Goal: Information Seeking & Learning: Check status

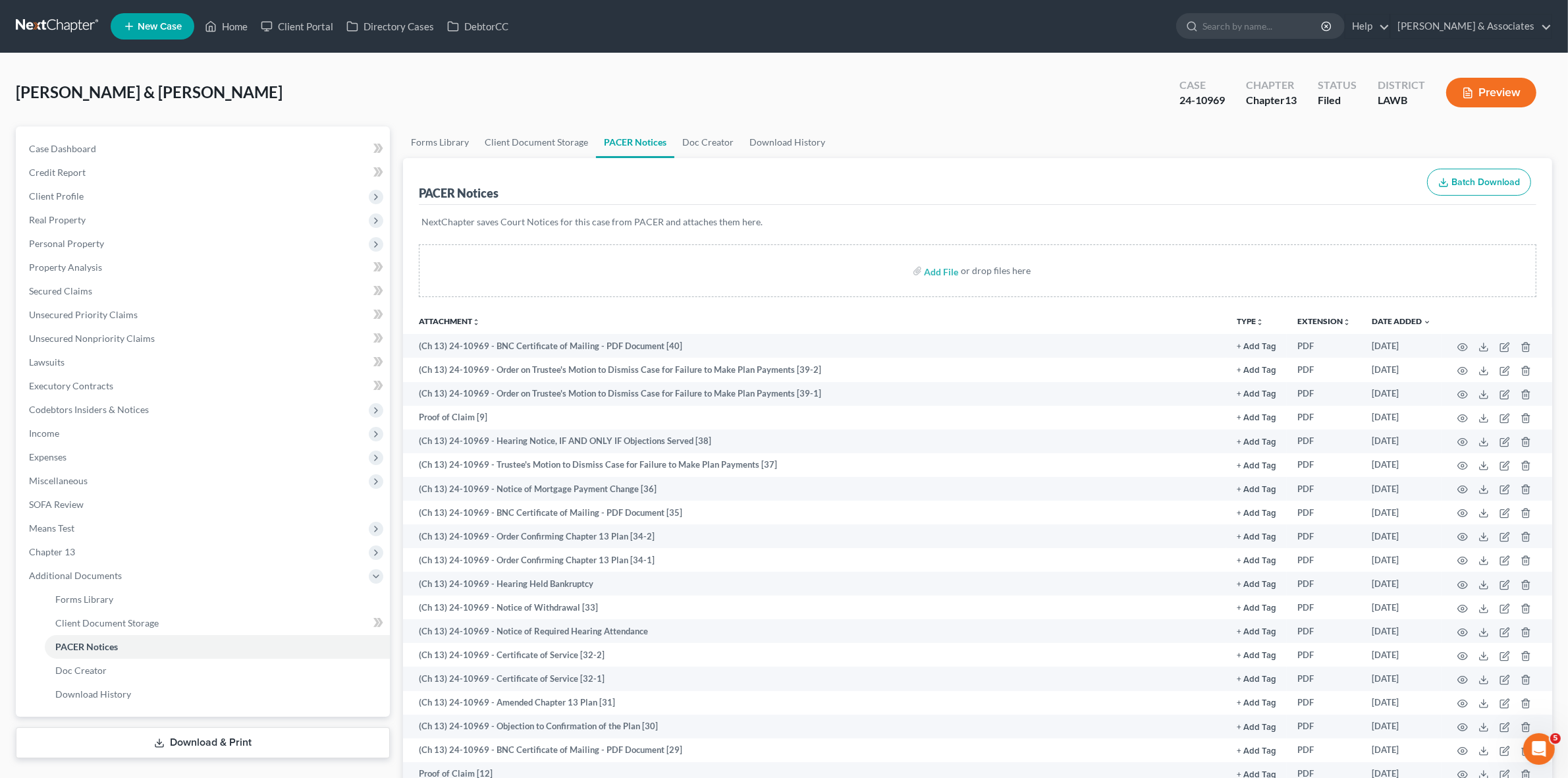
click at [1133, 164] on div "PACER Notices Batch Download" at bounding box center [978, 182] width 1118 height 48
click at [30, 31] on link at bounding box center [57, 26] width 84 height 23
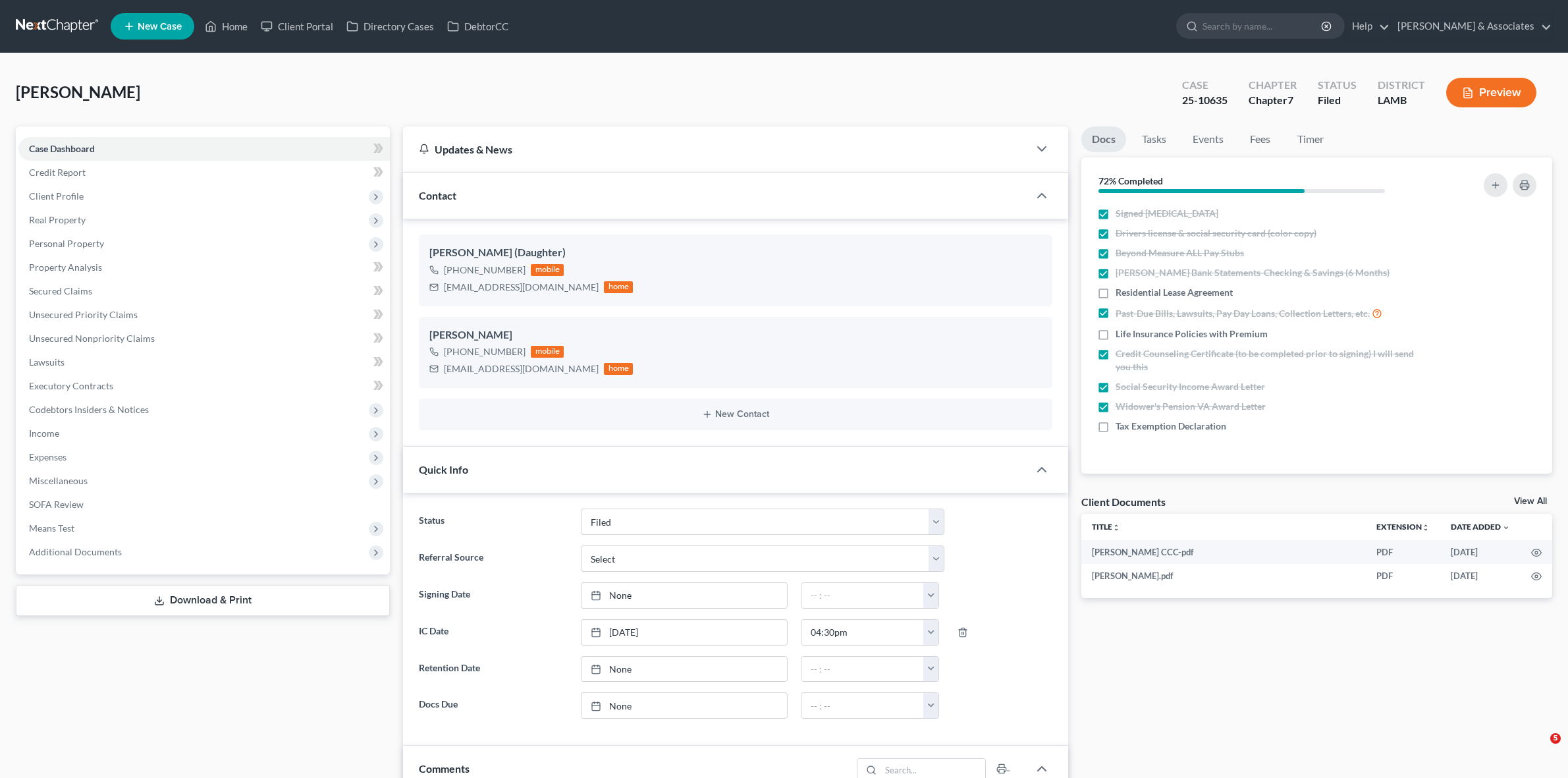
select select "8"
select select "0"
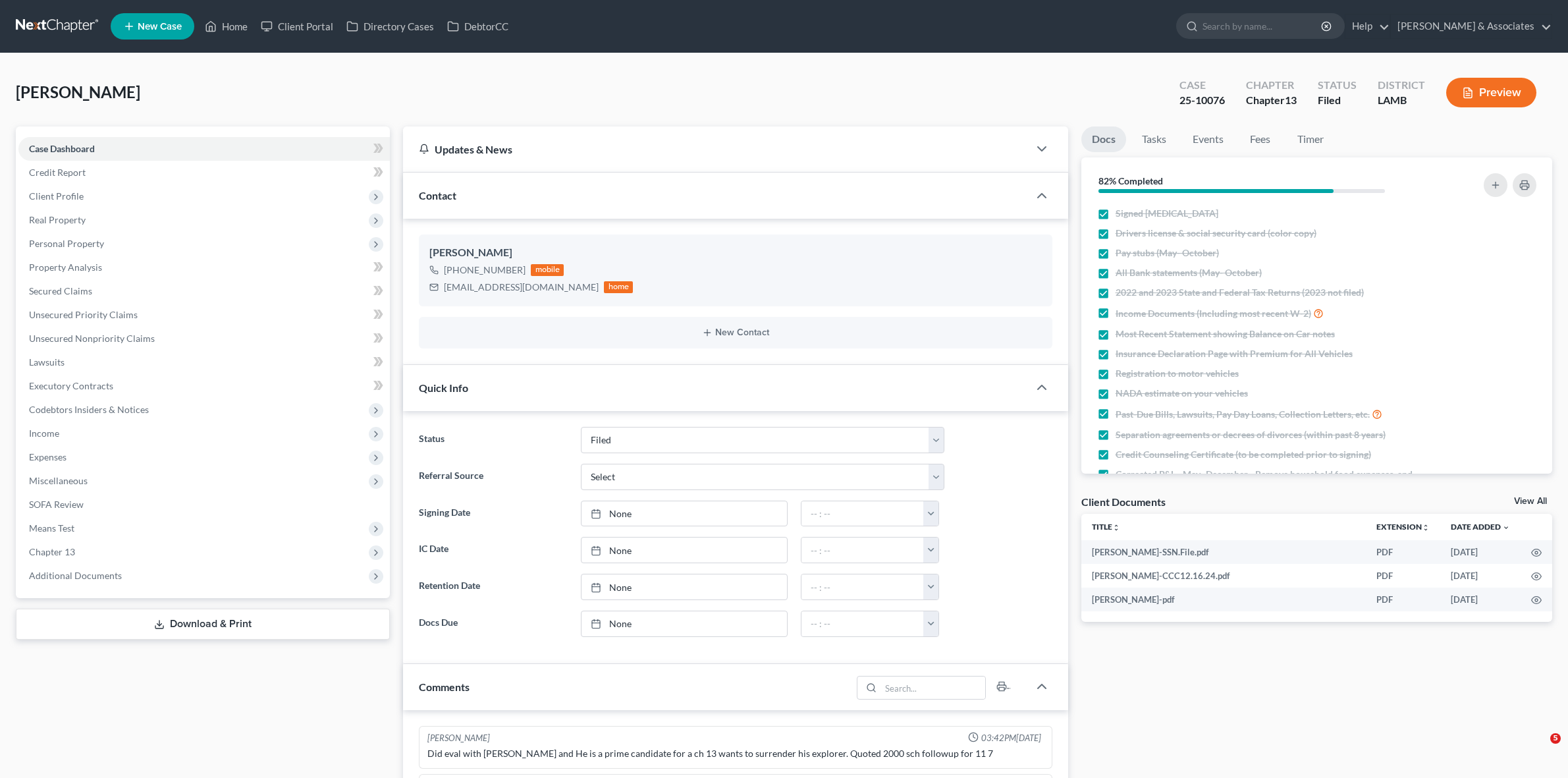
select select "8"
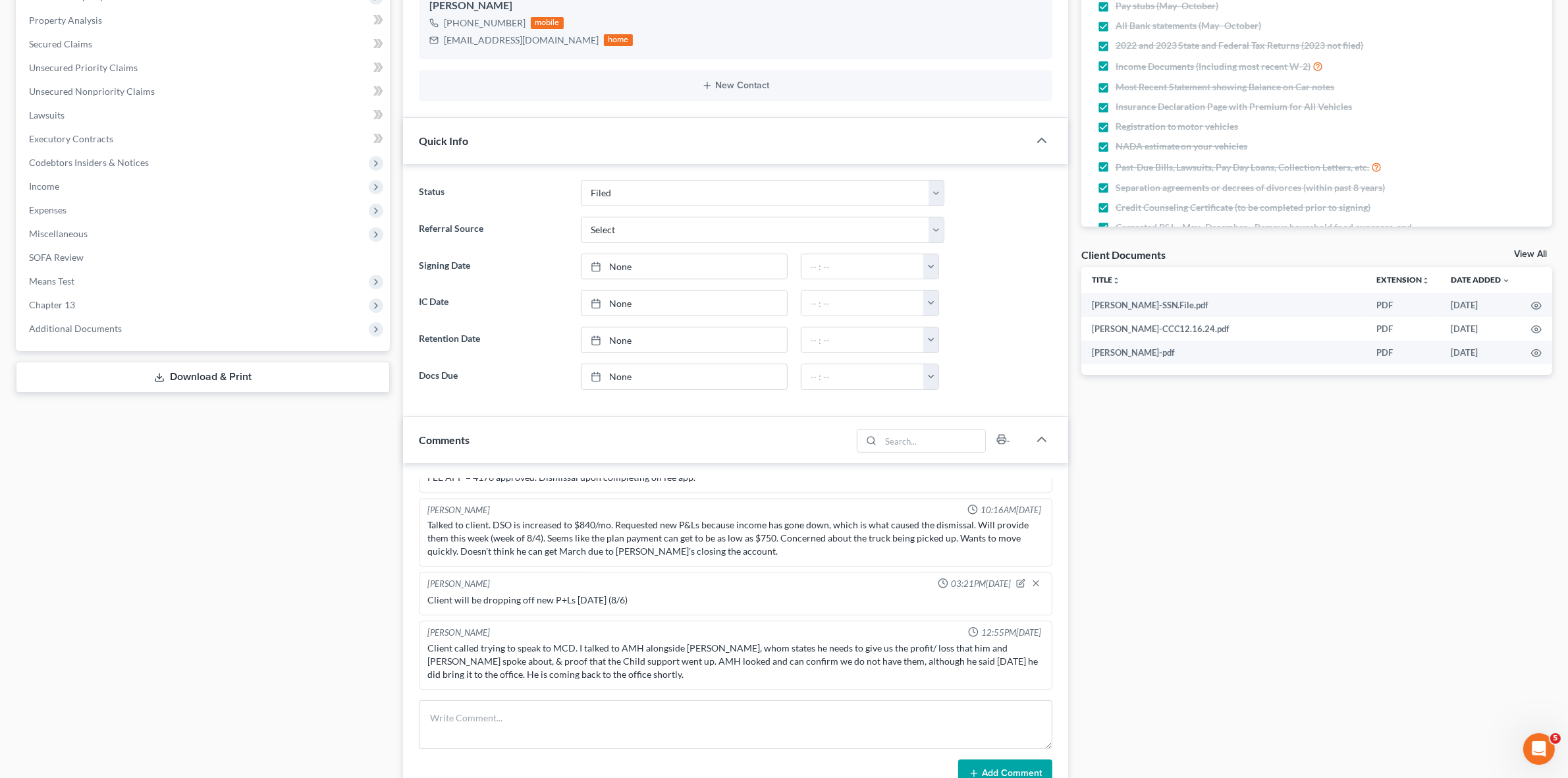
click at [300, 664] on div "Case Dashboard Payments Invoices Payments Payments Credit Report Client Profile" at bounding box center [203, 434] width 387 height 1109
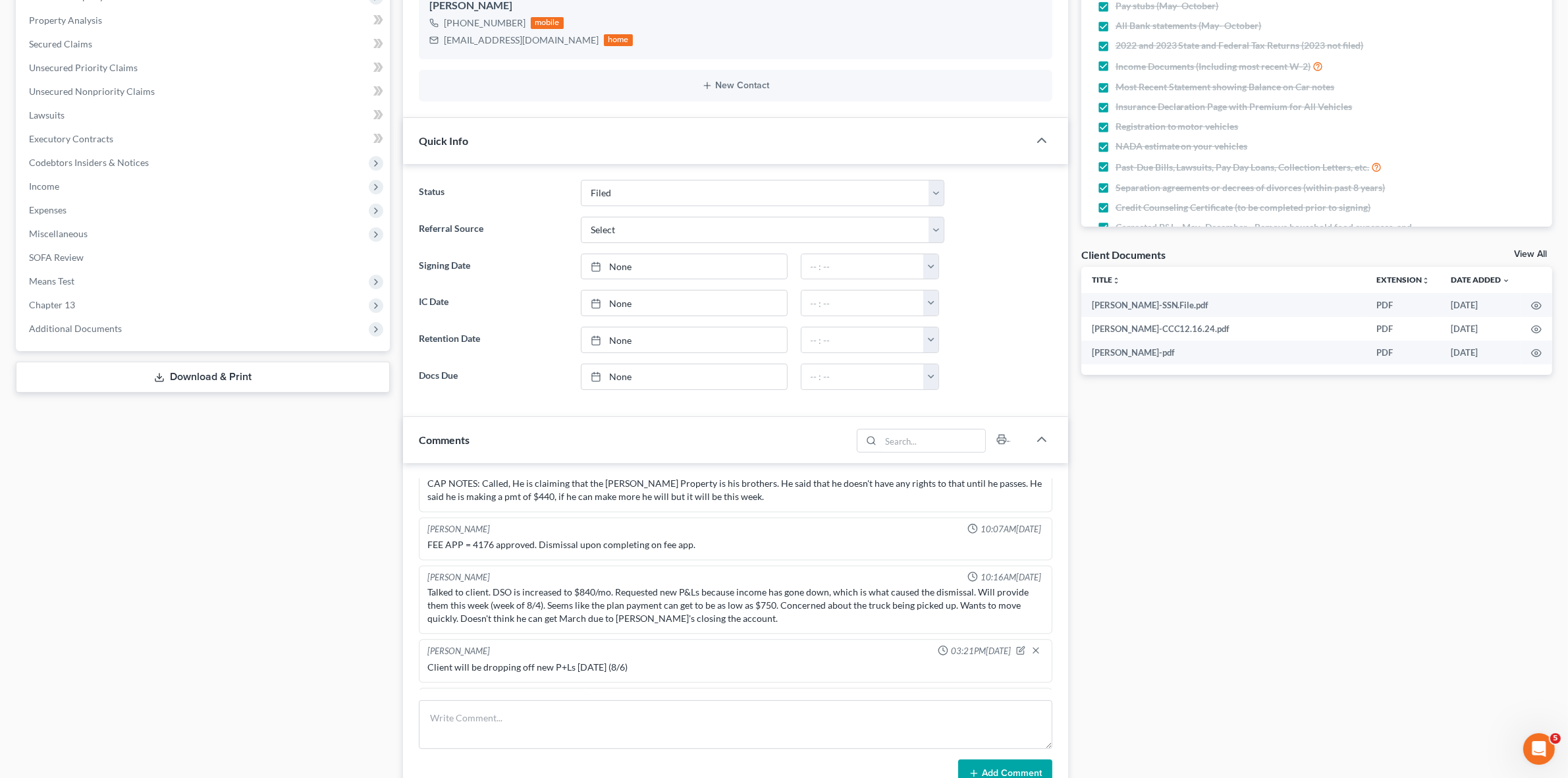
scroll to position [3916, 0]
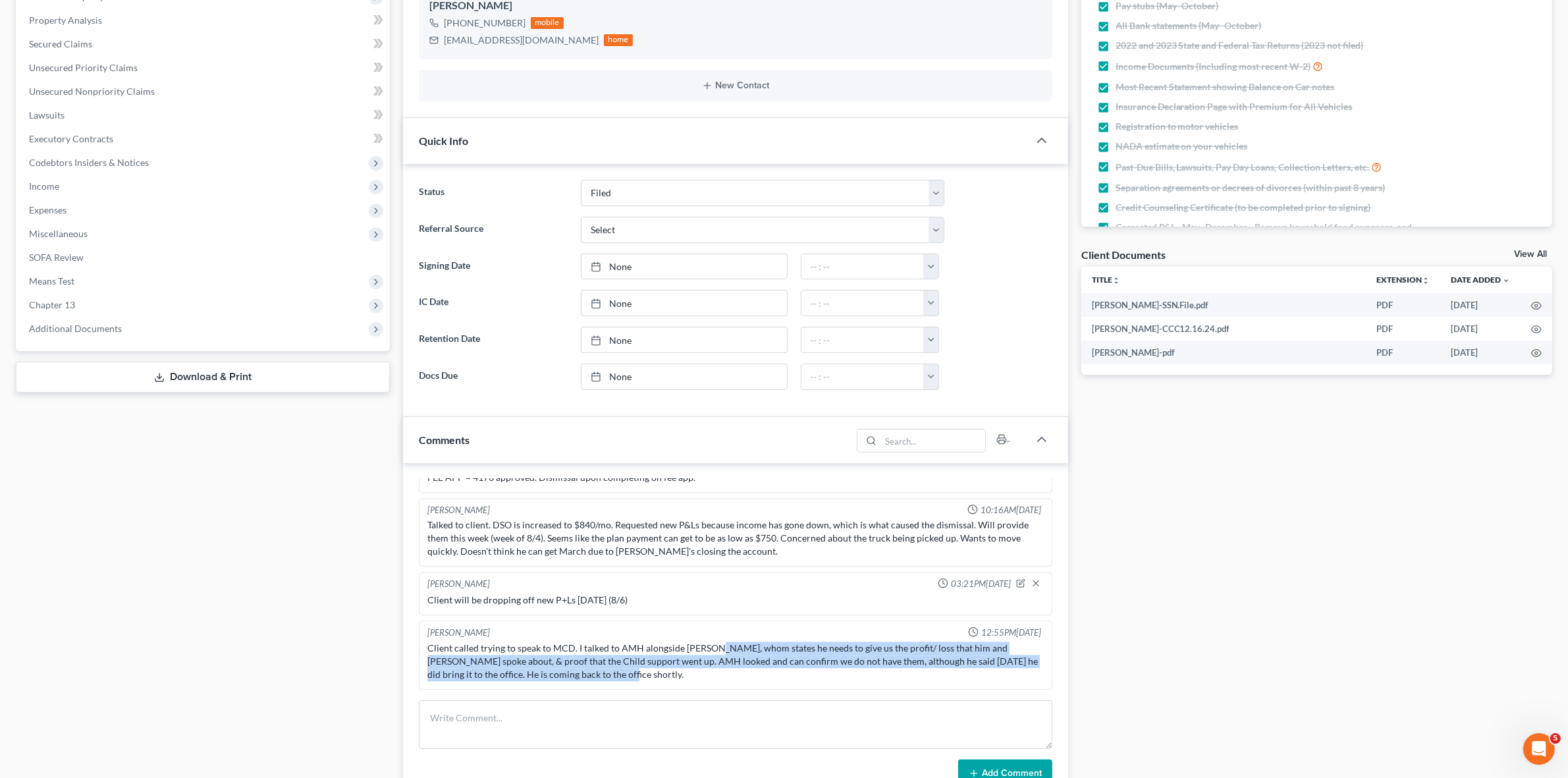
drag, startPoint x: 719, startPoint y: 654, endPoint x: 761, endPoint y: 672, distance: 45.7
click at [761, 672] on div "Client called trying to speak to MCD. I talked to AMH alongside MCD, whom state…" at bounding box center [735, 661] width 615 height 39
click at [761, 673] on div "Client called trying to speak to MCD. I talked to AMH alongside MCD, whom state…" at bounding box center [735, 661] width 615 height 39
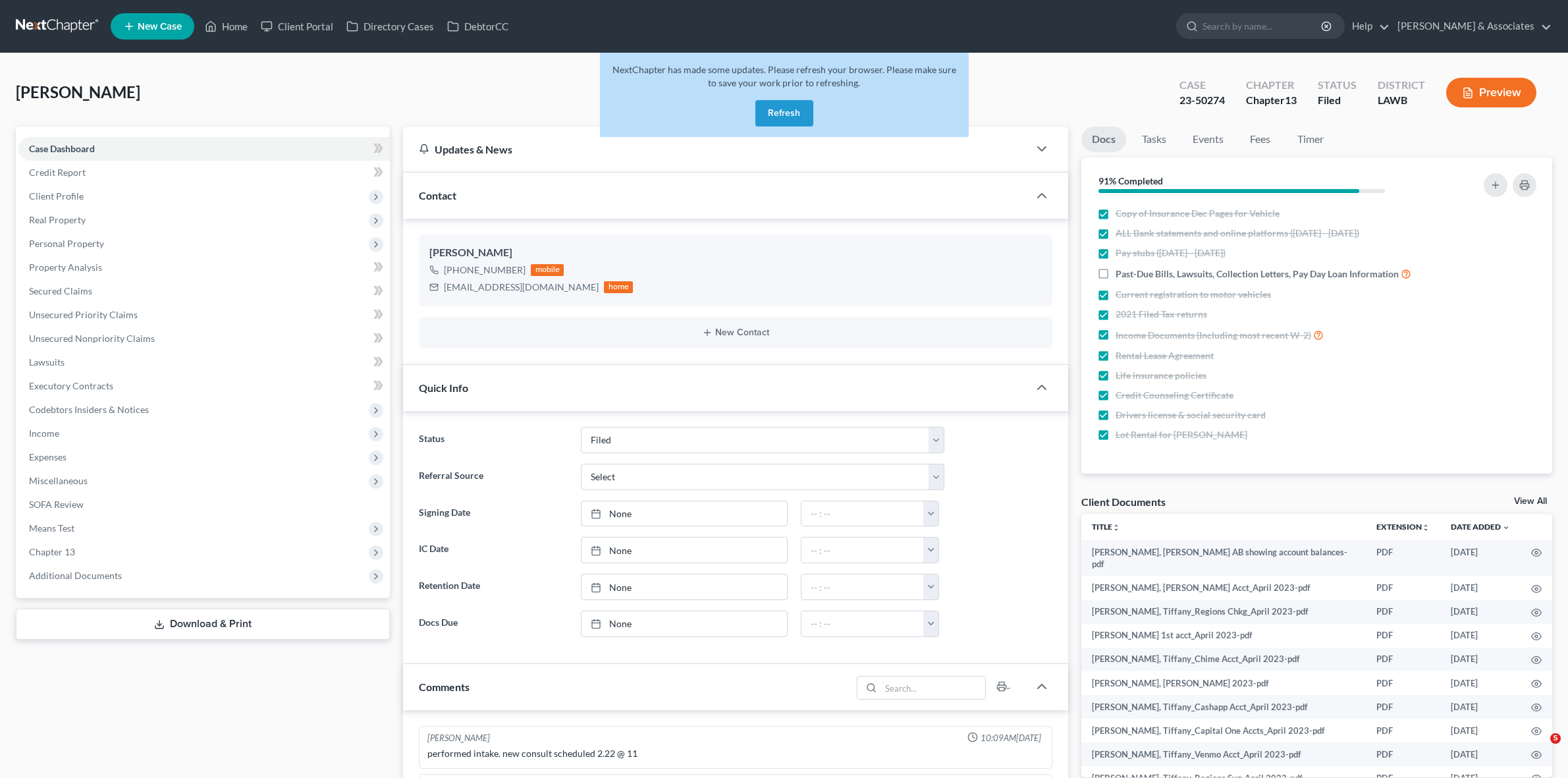
select select "8"
select select "0"
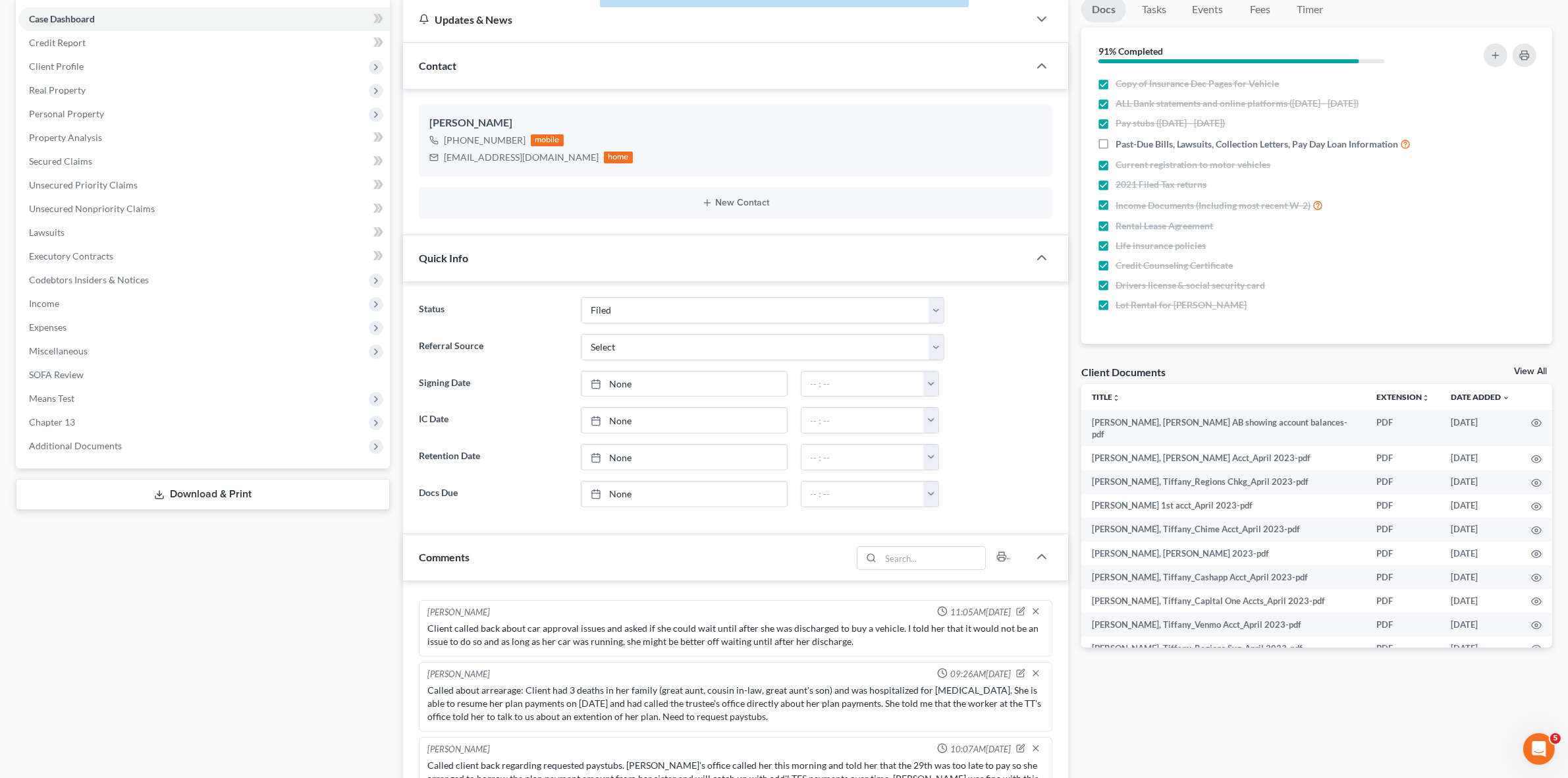
scroll to position [247, 0]
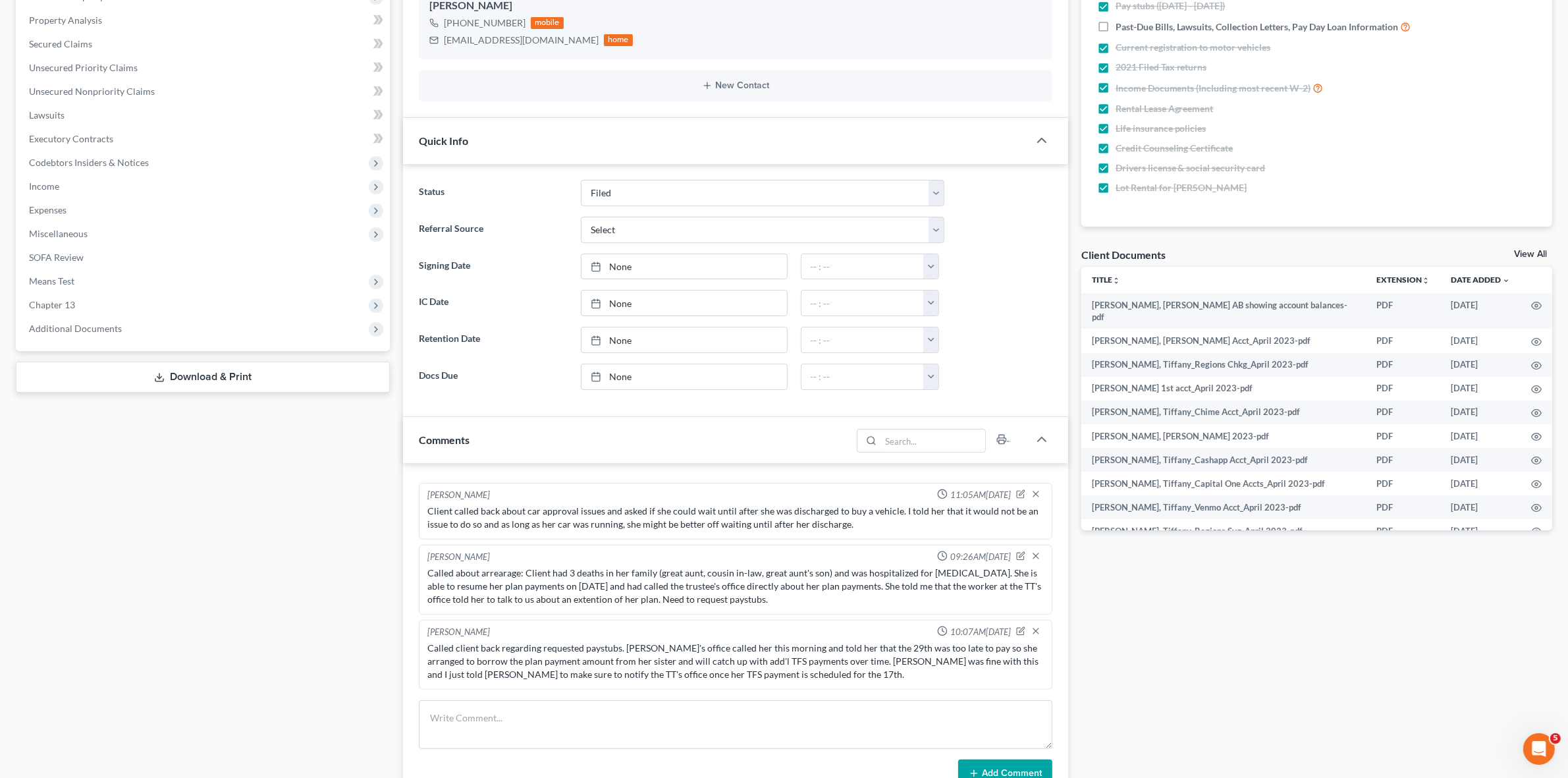
click at [564, 646] on div "Called client back regarding requested paystubs. TT's office called her this mo…" at bounding box center [735, 661] width 615 height 39
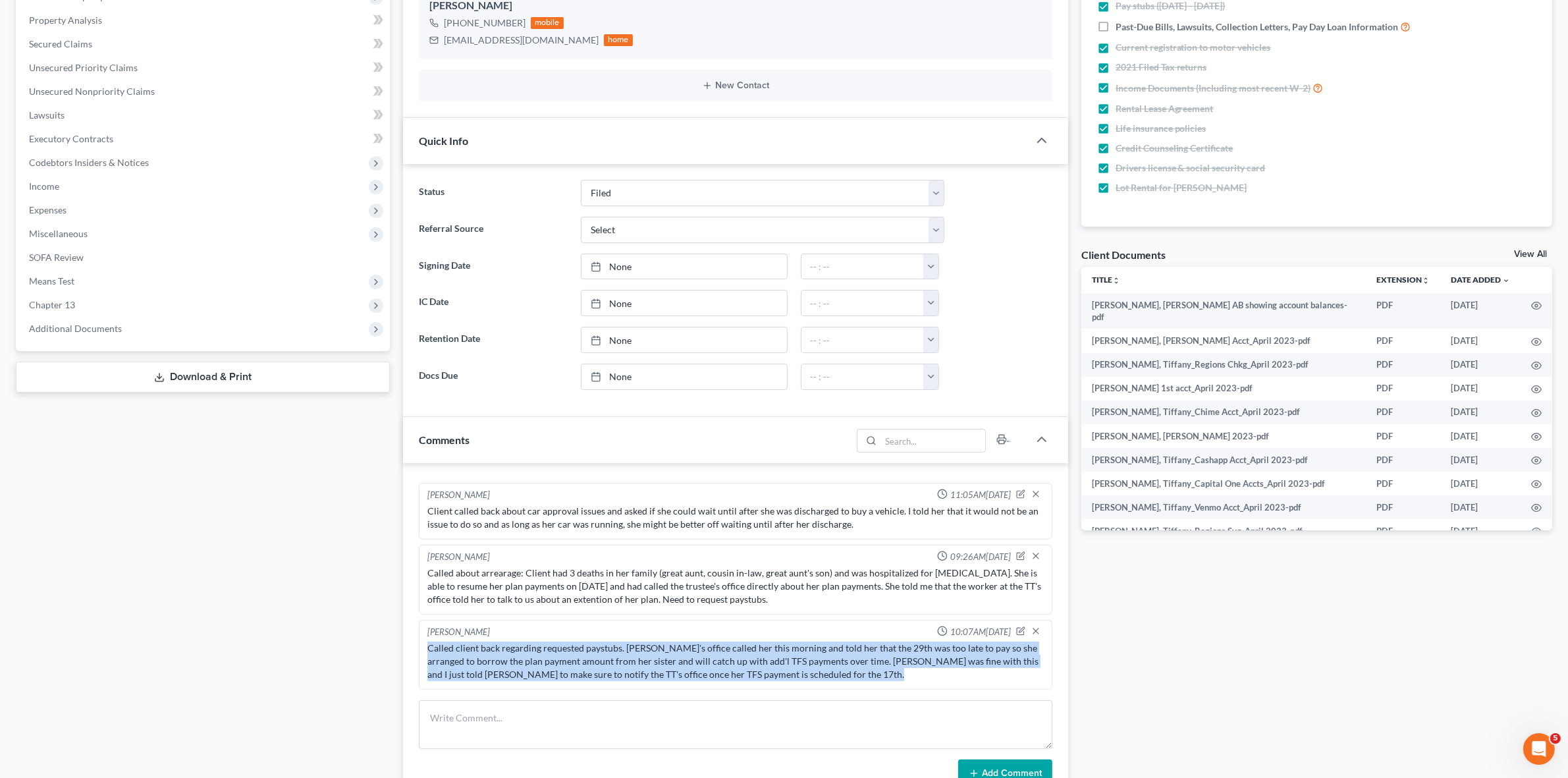
click at [564, 646] on div "Called client back regarding requested paystubs. TT's office called her this mo…" at bounding box center [735, 661] width 615 height 39
click at [676, 660] on div "Called client back regarding requested paystubs. TT's office called her this mo…" at bounding box center [735, 661] width 615 height 39
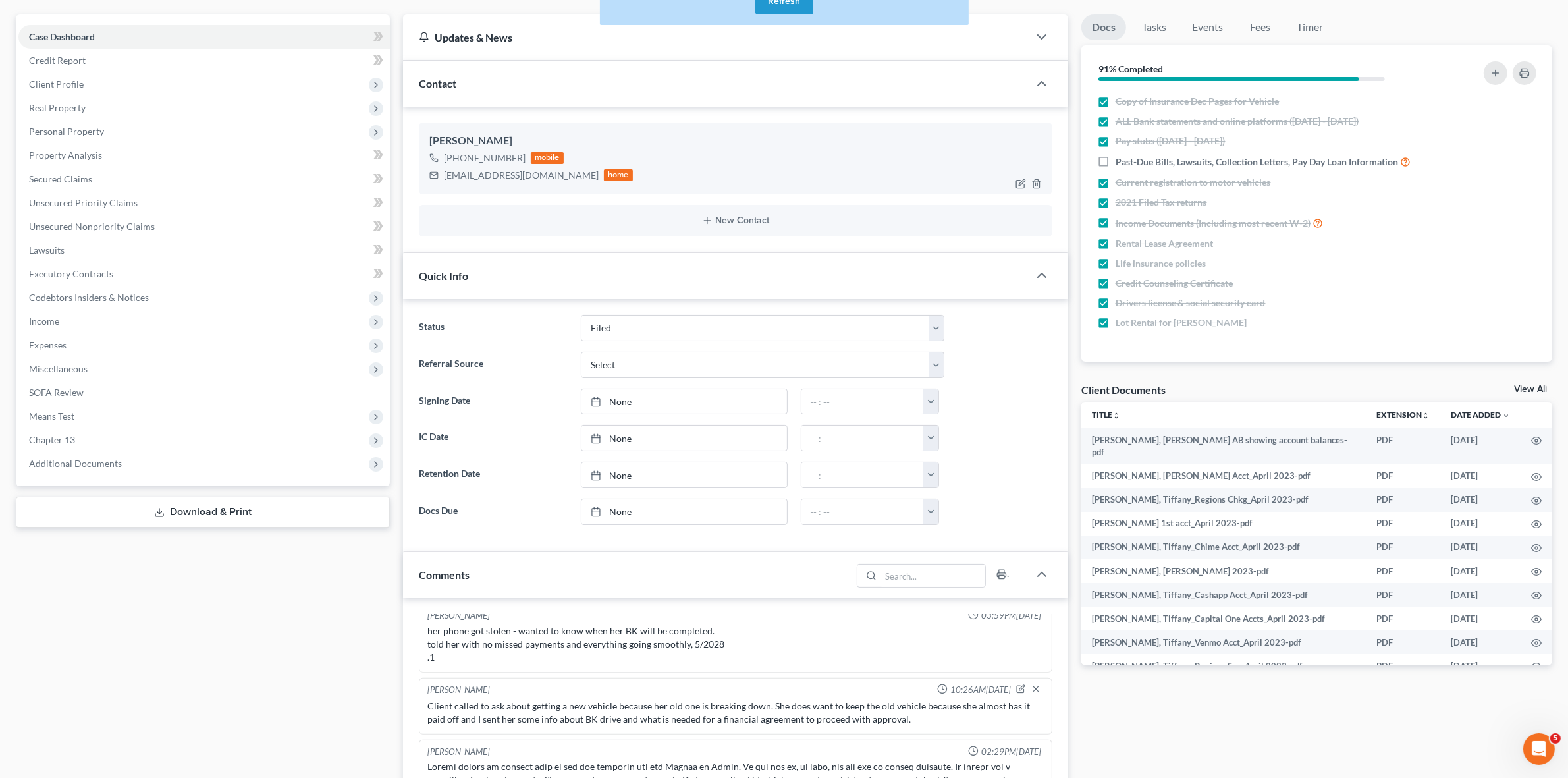
scroll to position [0, 0]
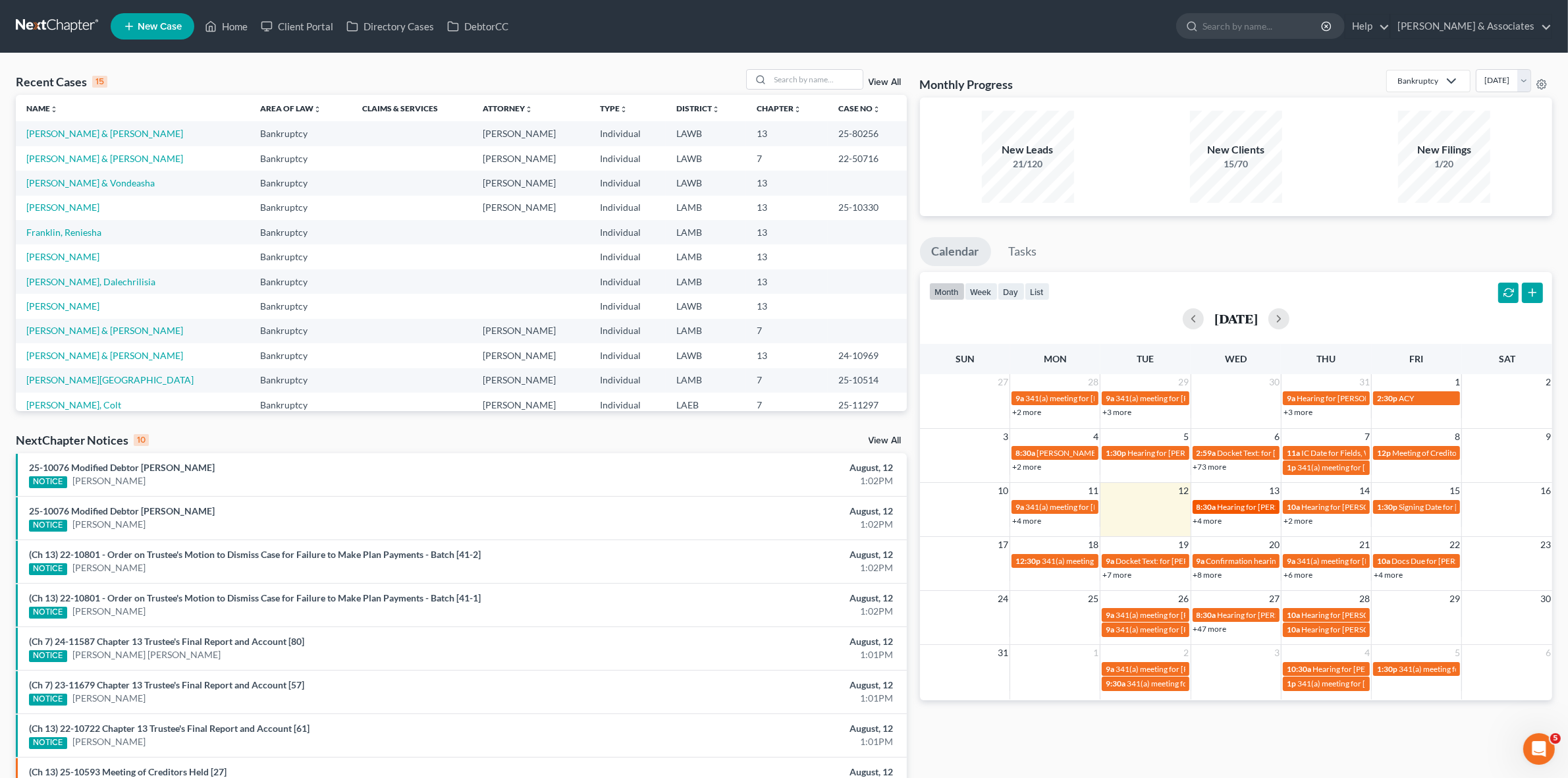
click at [1218, 510] on span "Hearing for [PERSON_NAME] & [PERSON_NAME]" at bounding box center [1304, 506] width 172 height 10
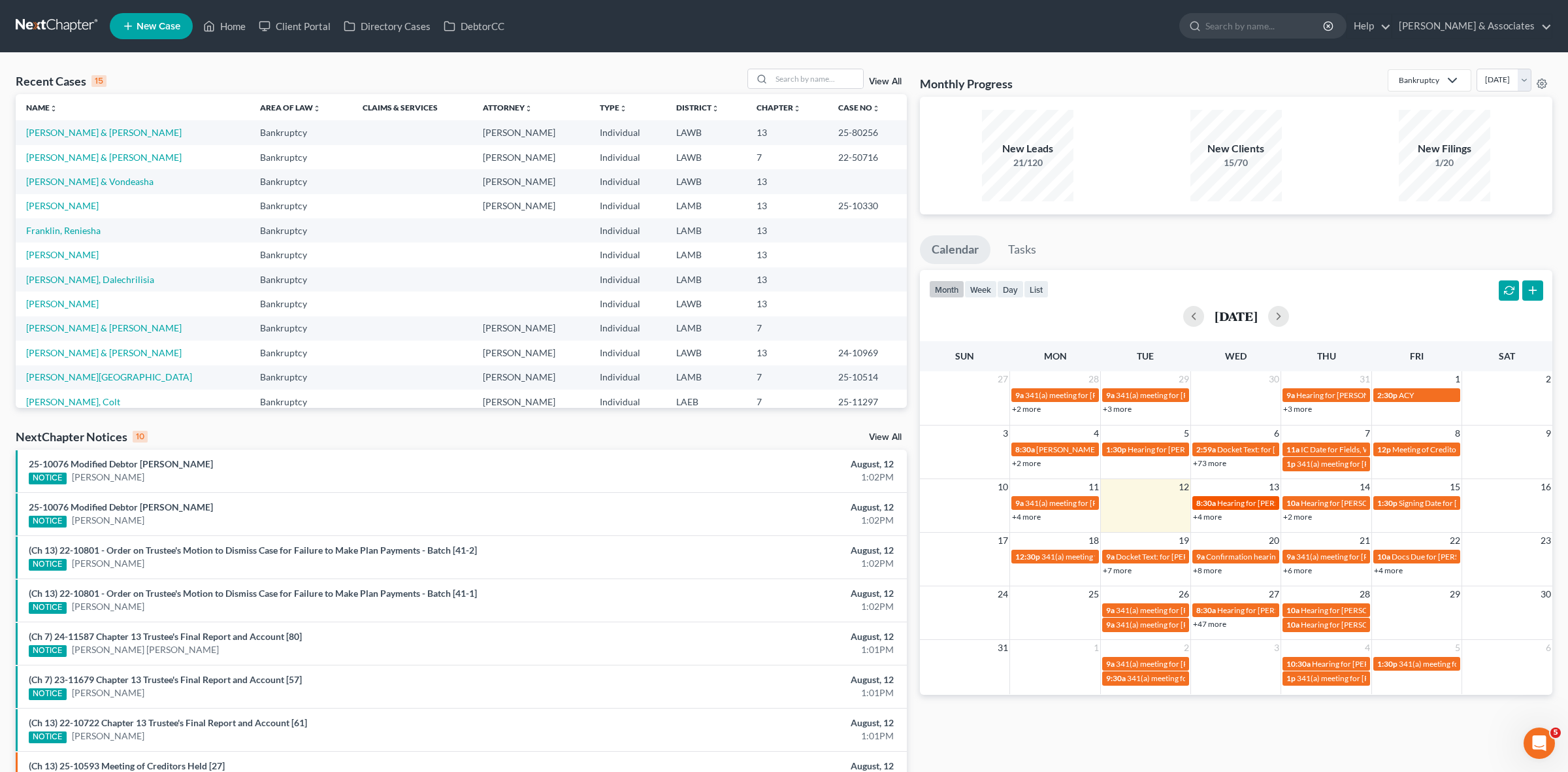
select select "Days"
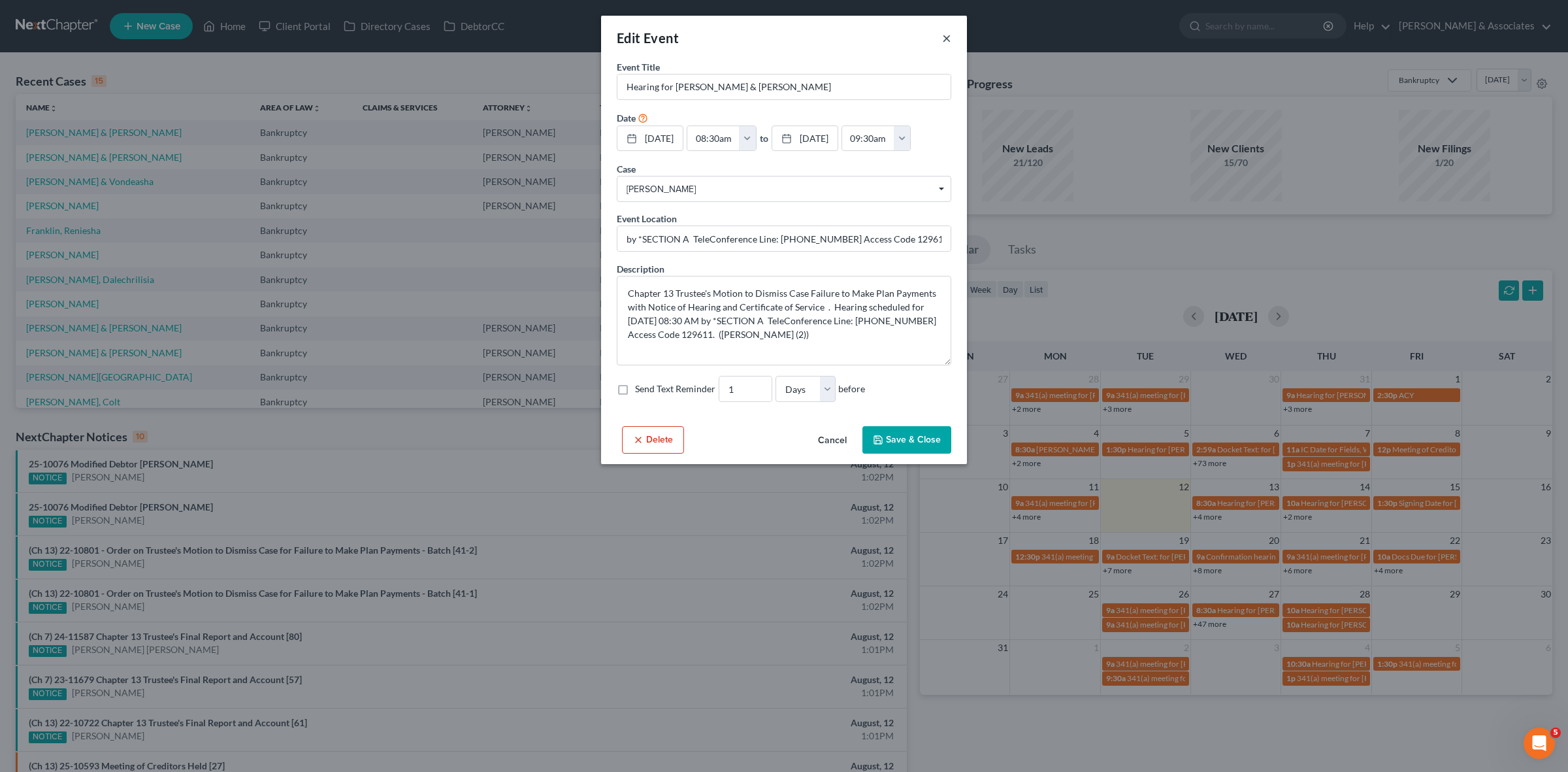
click at [944, 34] on button "×" at bounding box center [946, 38] width 9 height 16
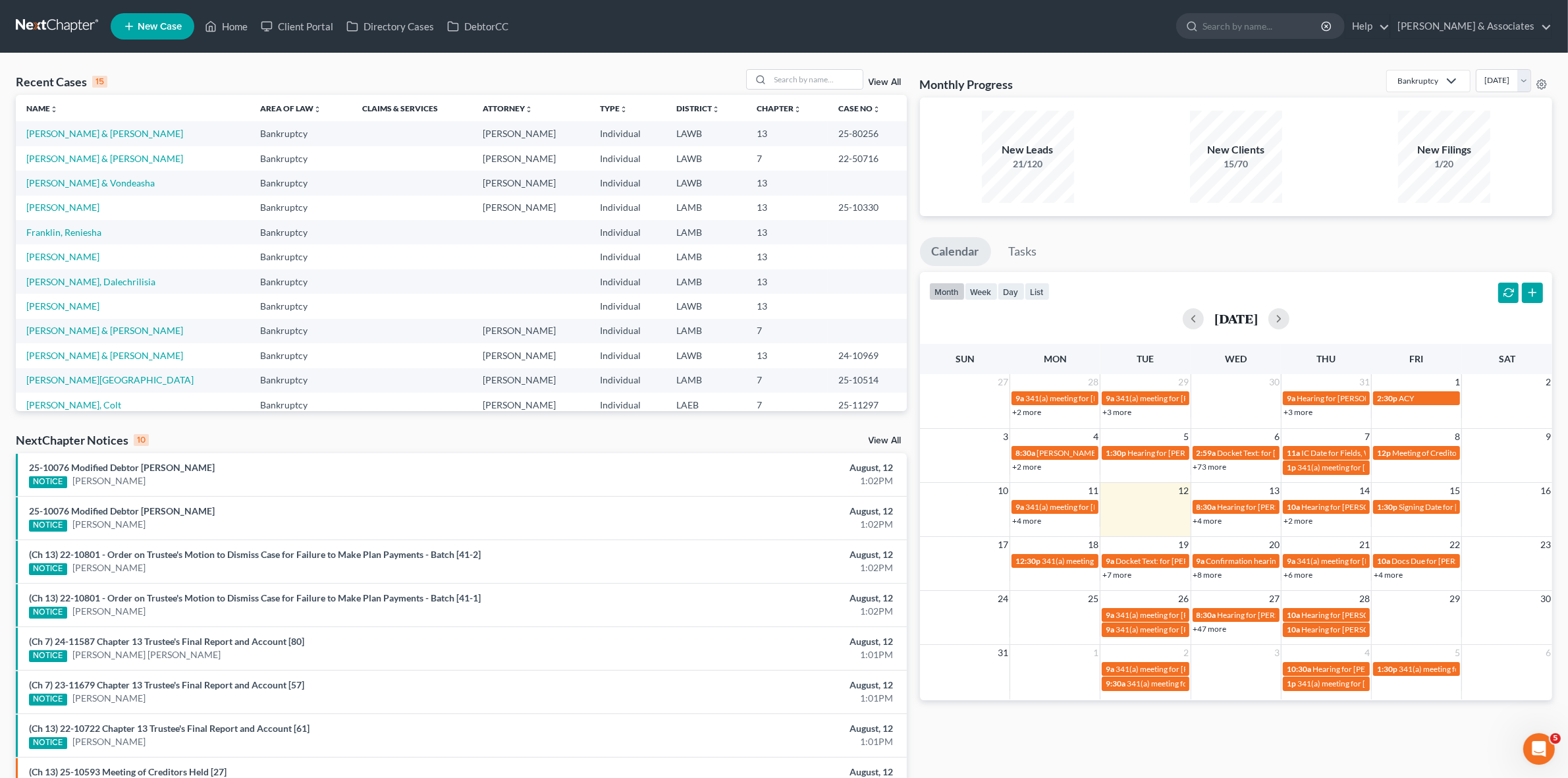
click at [1199, 521] on link "+4 more" at bounding box center [1207, 520] width 29 height 10
click at [1245, 692] on div "31 1 2 3 4 5 6 9a 341(a) meeting for [PERSON_NAME] 10:30a Hearing for [PERSON_N…" at bounding box center [1235, 672] width 632 height 56
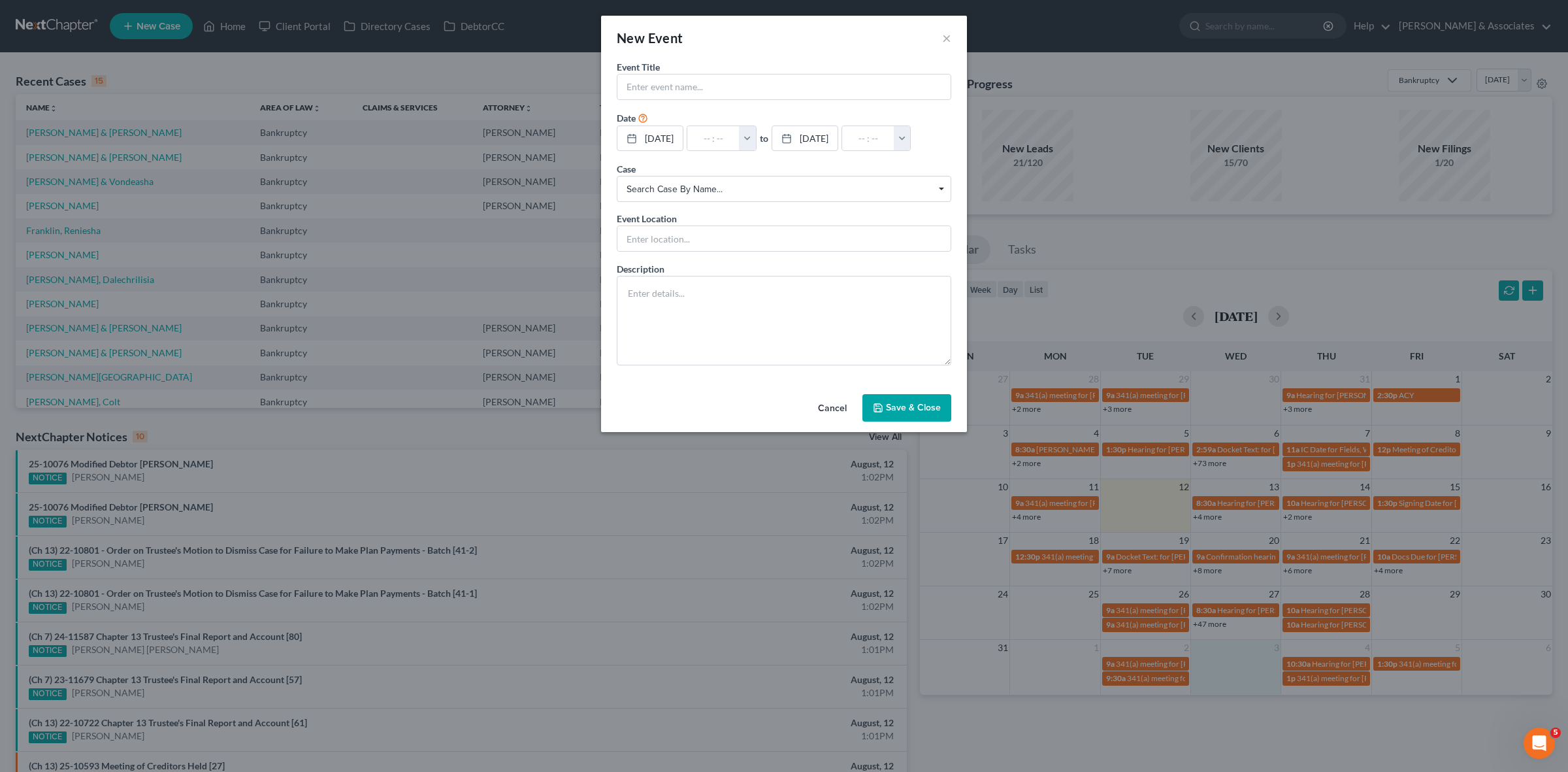
click at [1220, 569] on div "New Event × Event Title * Date [DATE] close Date [DATE] Time 12:00 AM chevron_l…" at bounding box center [784, 386] width 1568 height 772
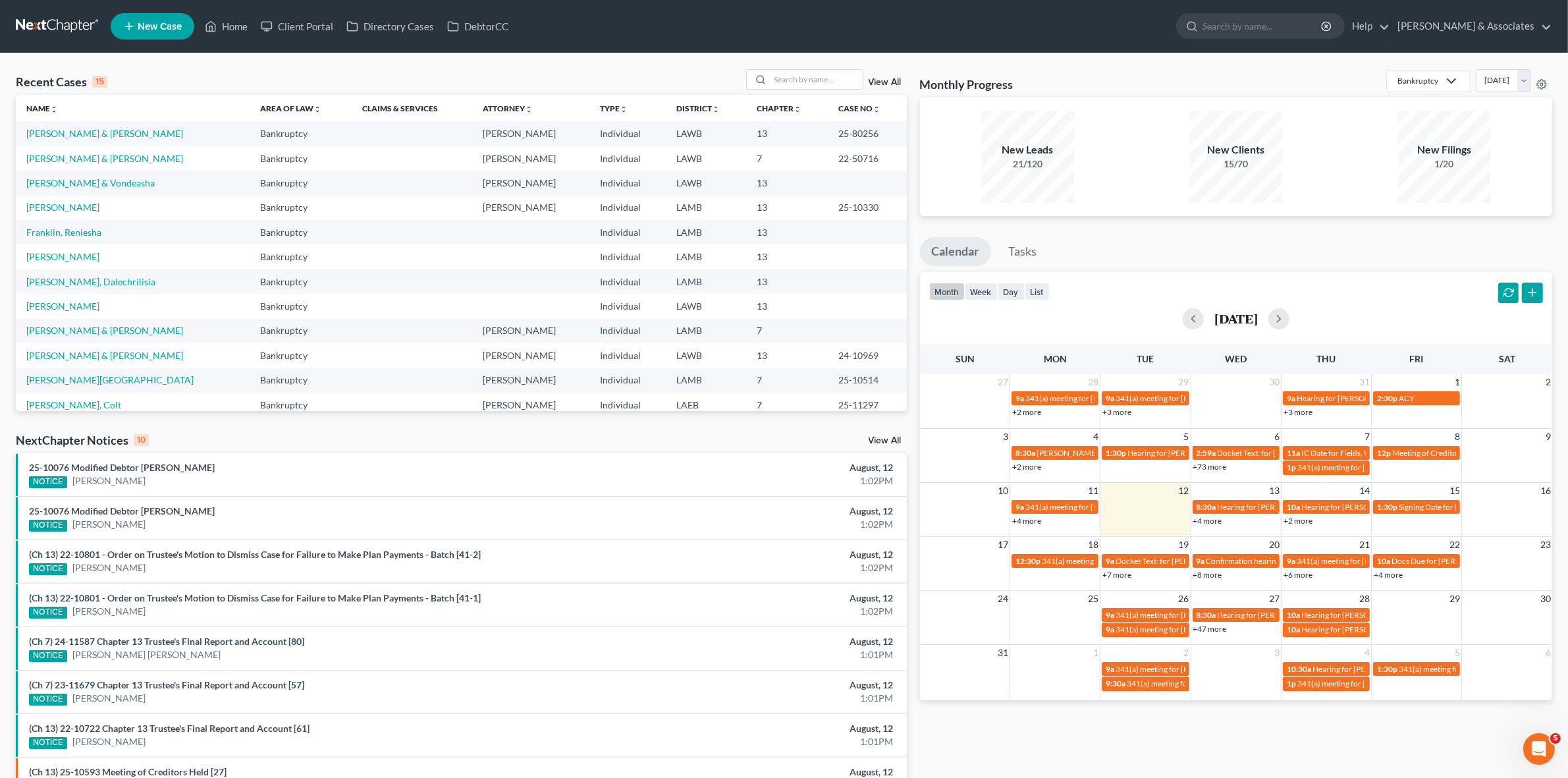
click at [1215, 573] on link "+8 more" at bounding box center [1207, 574] width 29 height 10
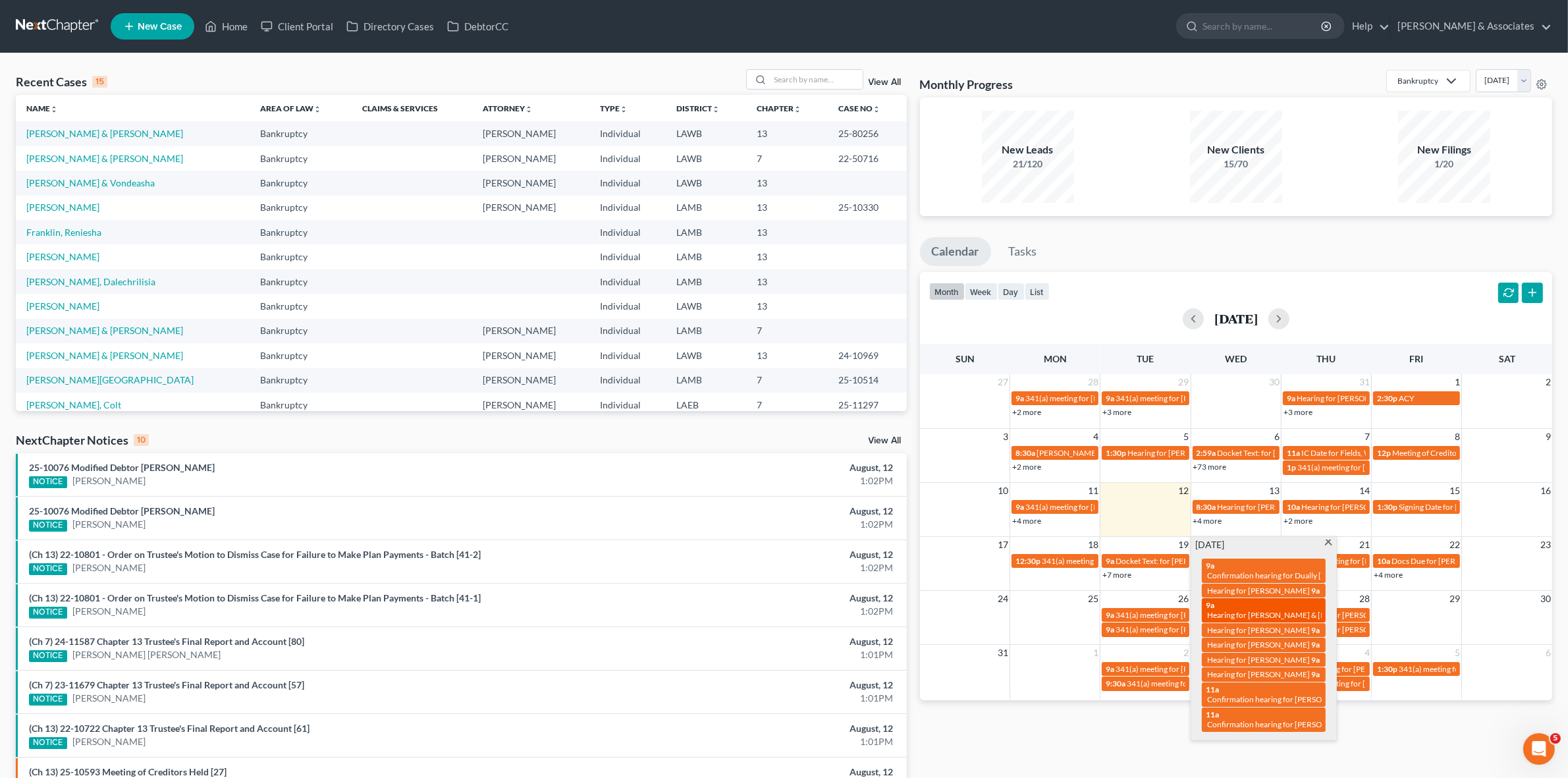
click at [1294, 615] on span "Hearing for [PERSON_NAME] & [PERSON_NAME]" at bounding box center [1293, 615] width 172 height 10
select select "Days"
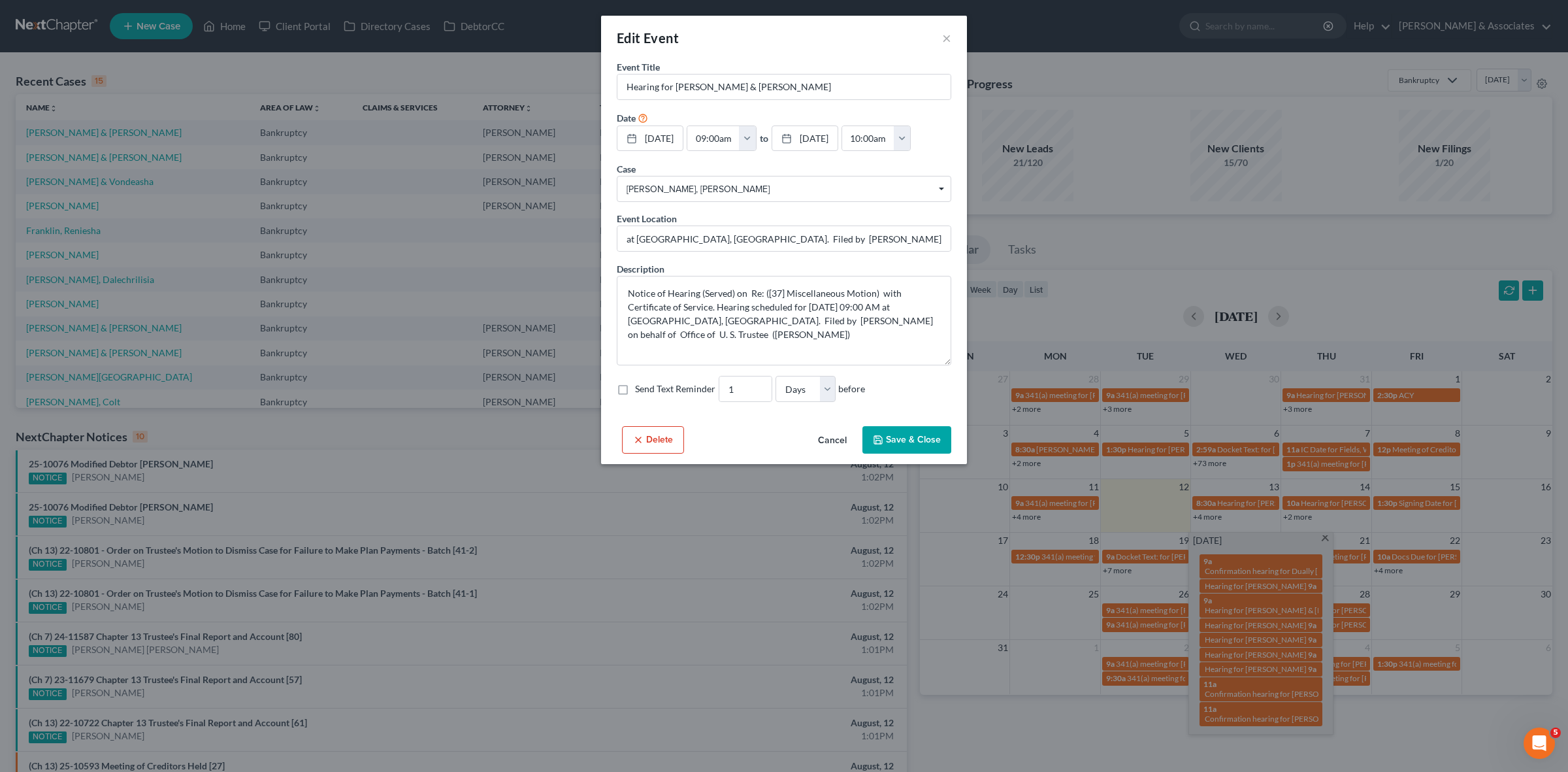
click at [952, 39] on div "Edit Event ×" at bounding box center [784, 38] width 366 height 45
click at [952, 42] on div "Edit Event ×" at bounding box center [784, 38] width 366 height 45
click at [944, 41] on button "×" at bounding box center [946, 38] width 9 height 16
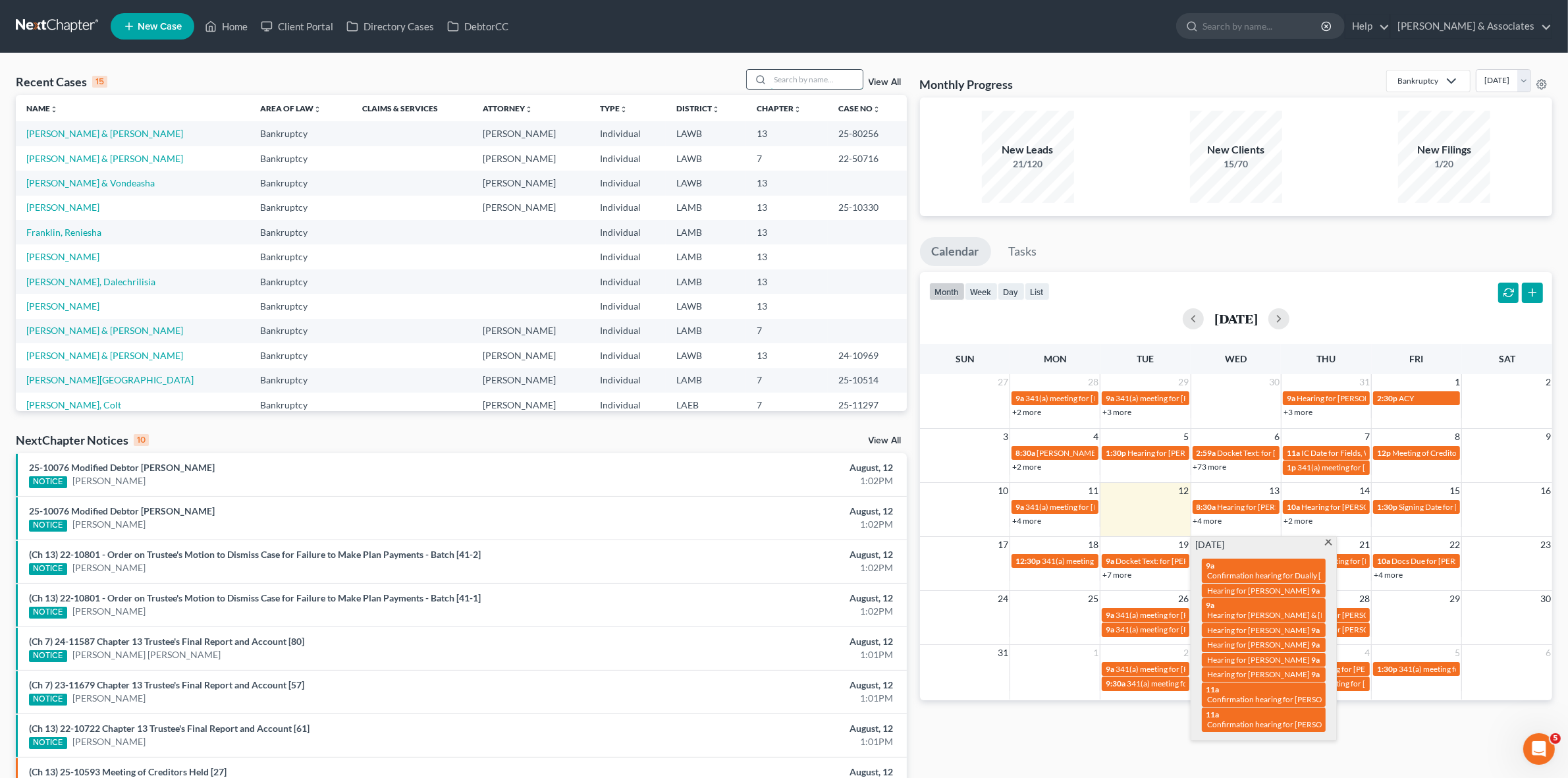
click at [840, 76] on input "search" at bounding box center [816, 79] width 92 height 19
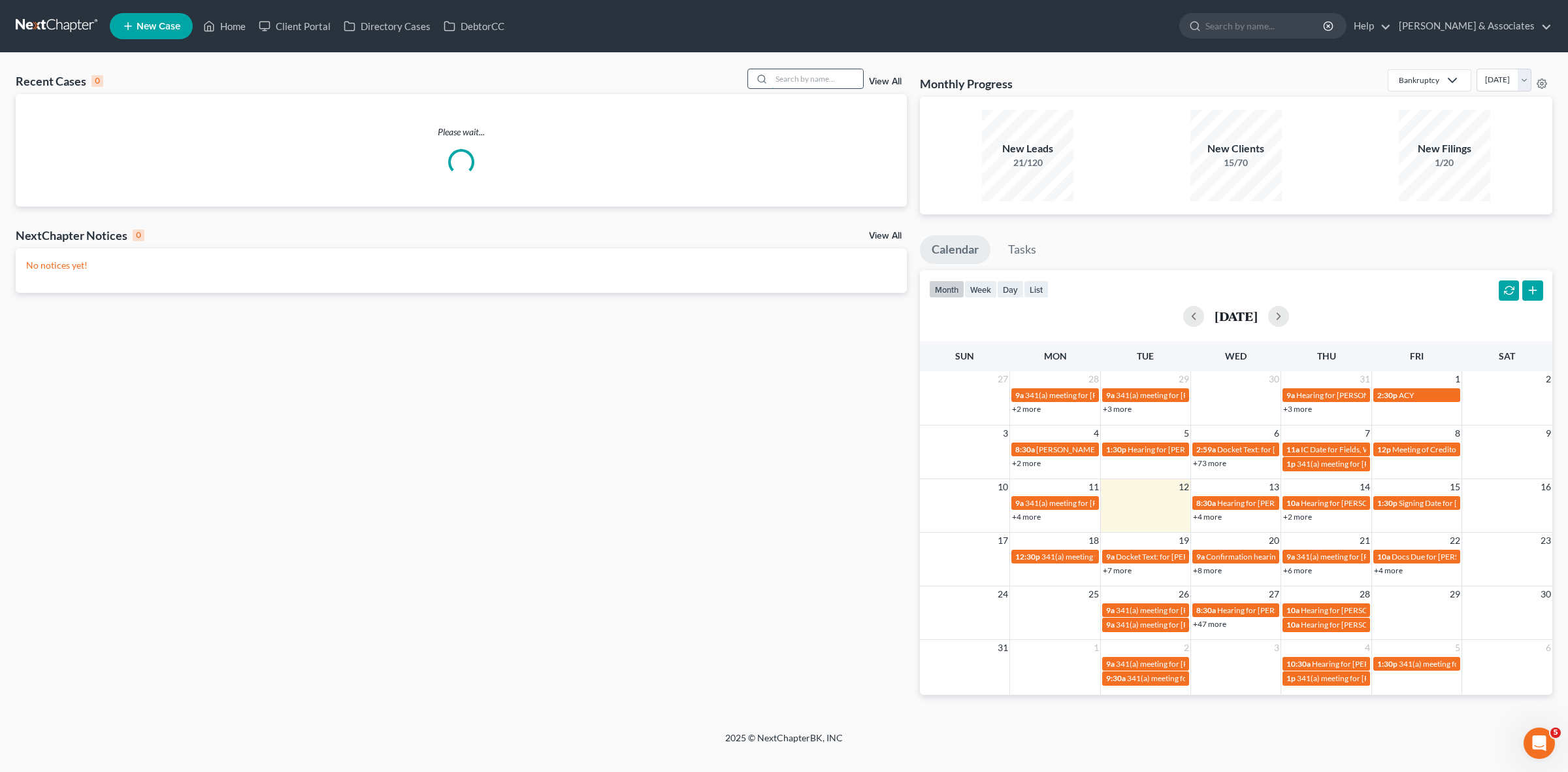
click at [818, 79] on input "search" at bounding box center [818, 78] width 91 height 19
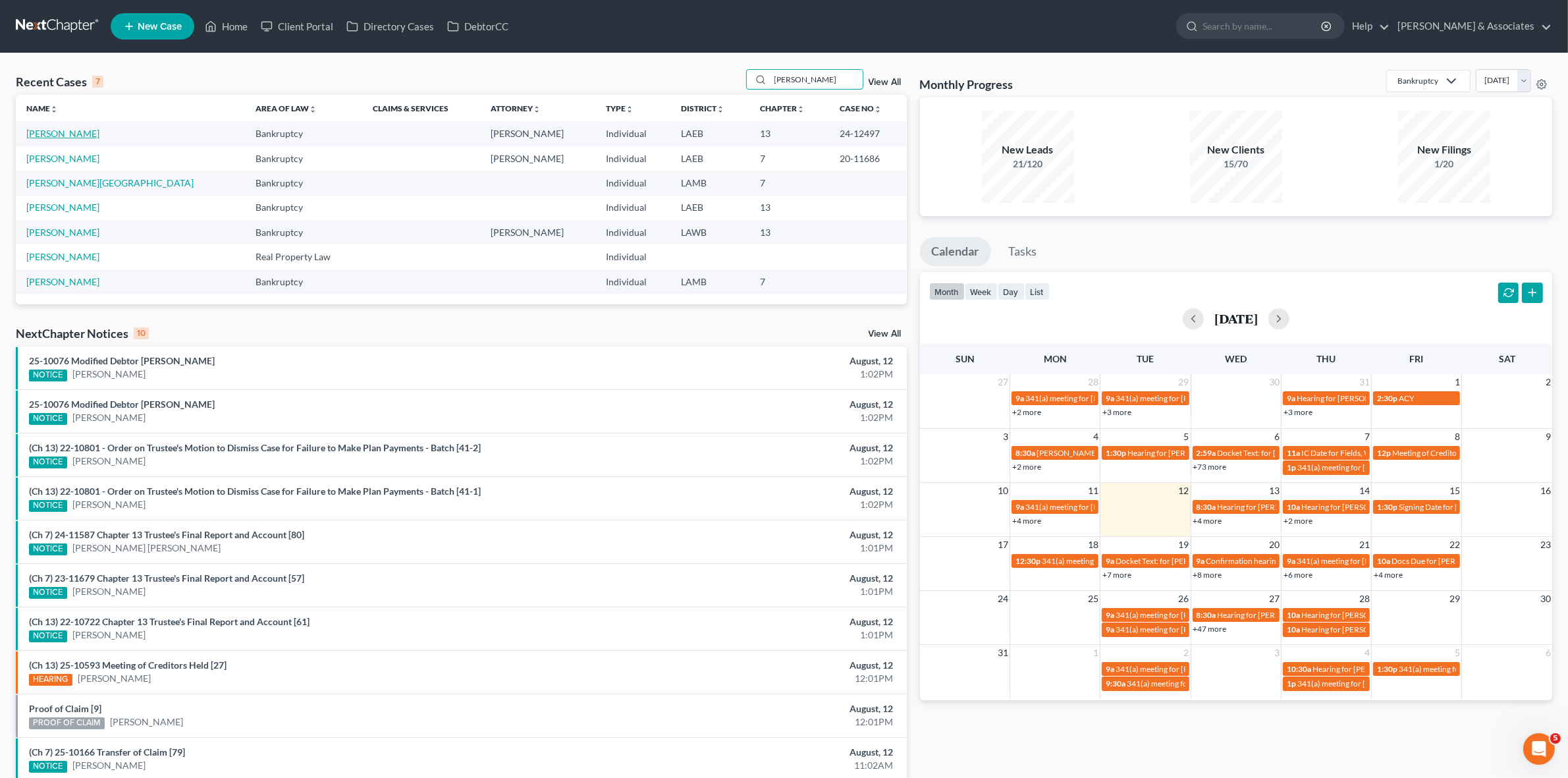
type input "[PERSON_NAME]"
click at [77, 133] on link "Rodrigue, Roland" at bounding box center [63, 133] width 73 height 11
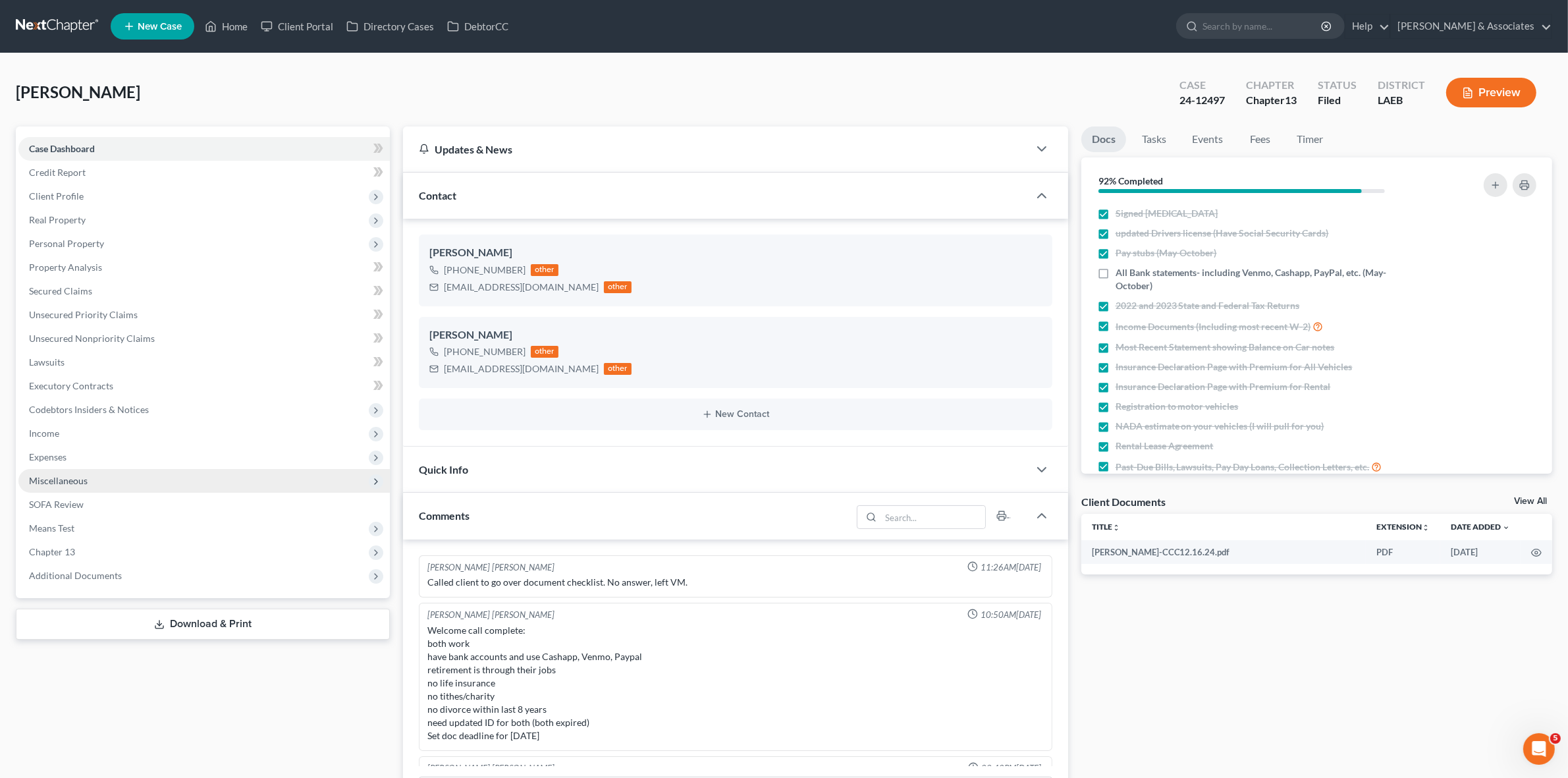
scroll to position [2768, 0]
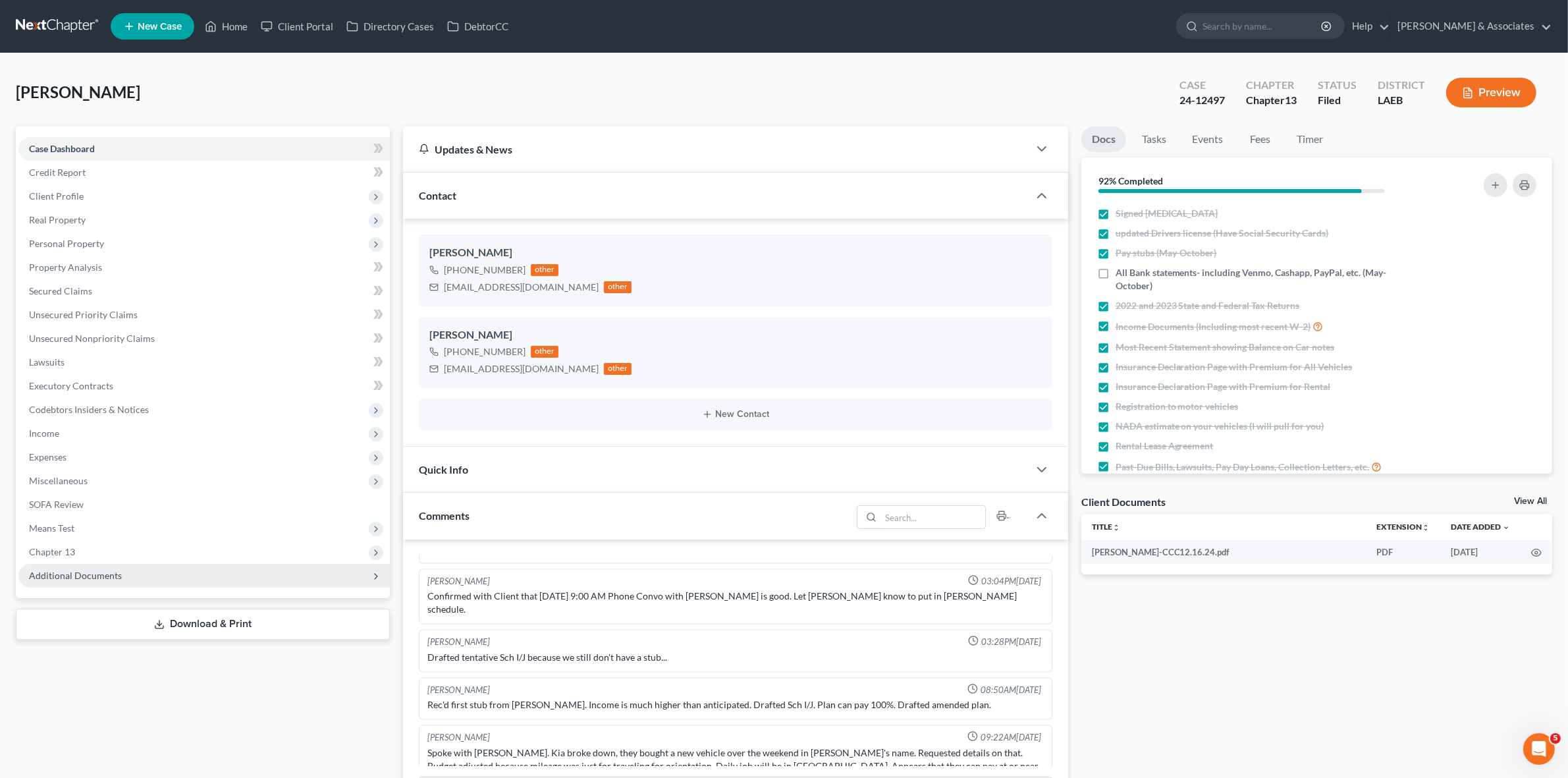
click at [246, 580] on span "Additional Documents" at bounding box center [203, 575] width 371 height 23
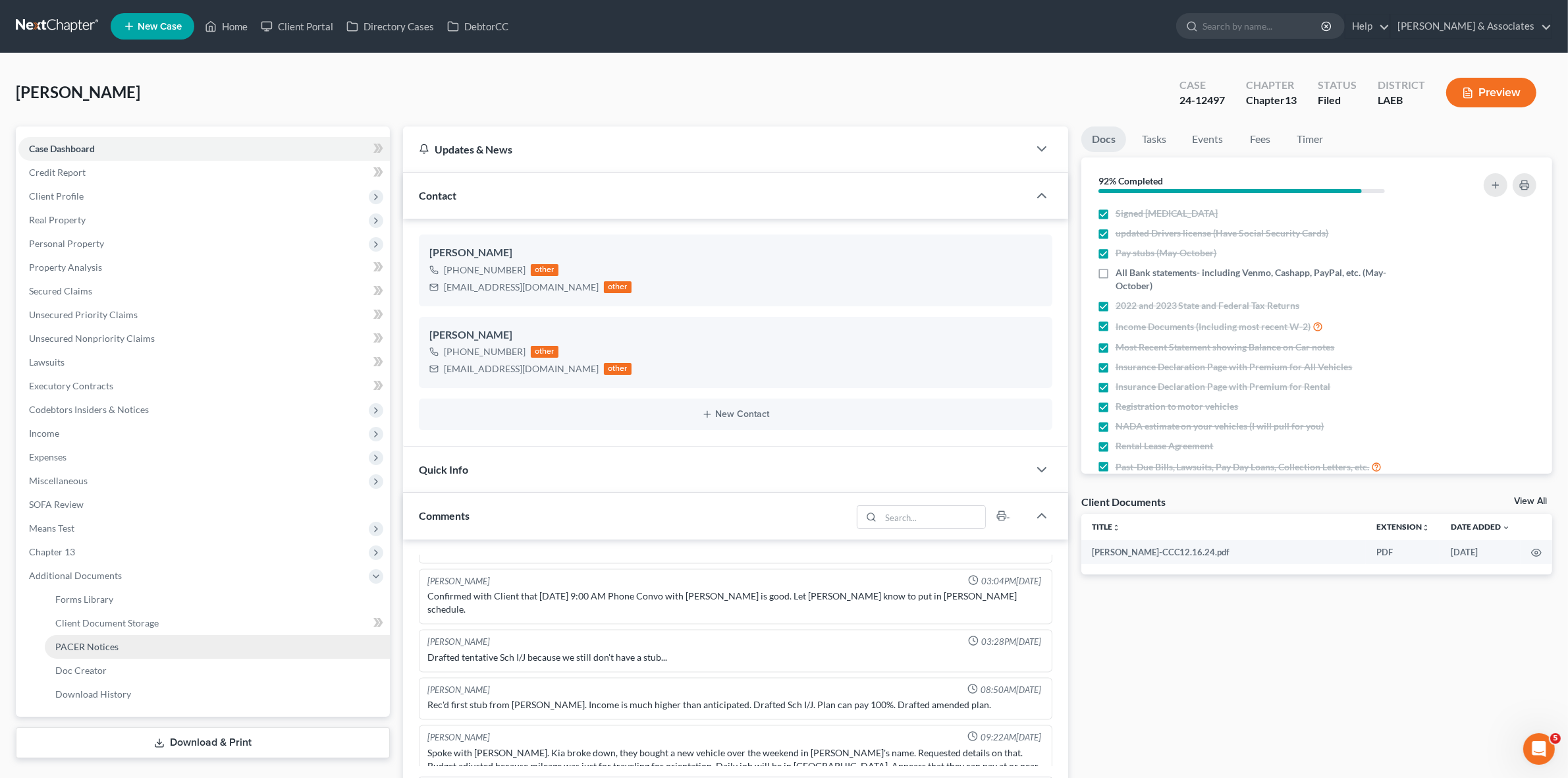
click at [269, 649] on link "PACER Notices" at bounding box center [217, 646] width 345 height 23
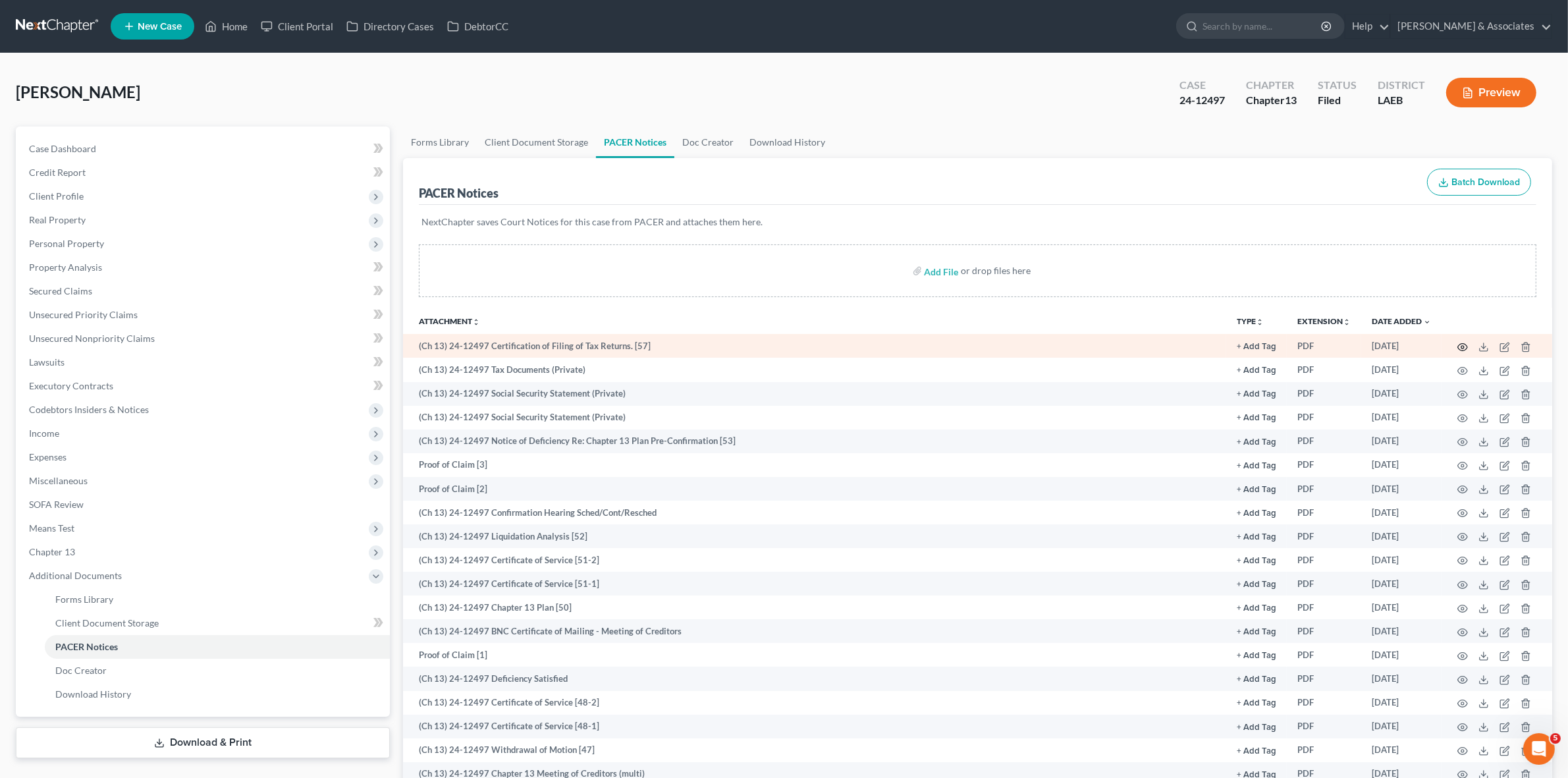
click at [1464, 343] on icon "button" at bounding box center [1463, 347] width 10 height 10
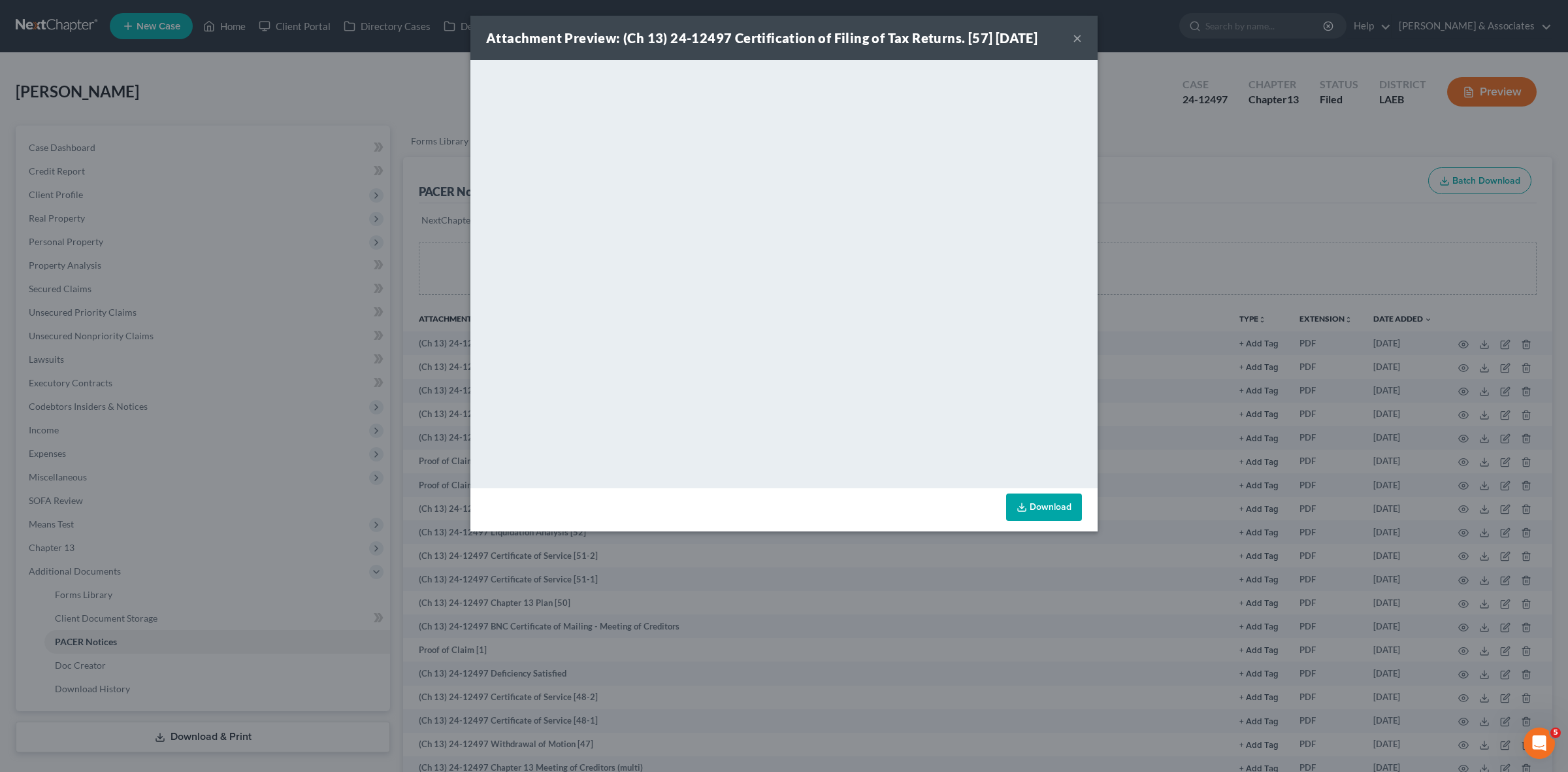
click at [1225, 220] on div "Attachment Preview: (Ch 13) 24-12497 Certification of Filing of Tax Returns. [5…" at bounding box center [784, 386] width 1568 height 772
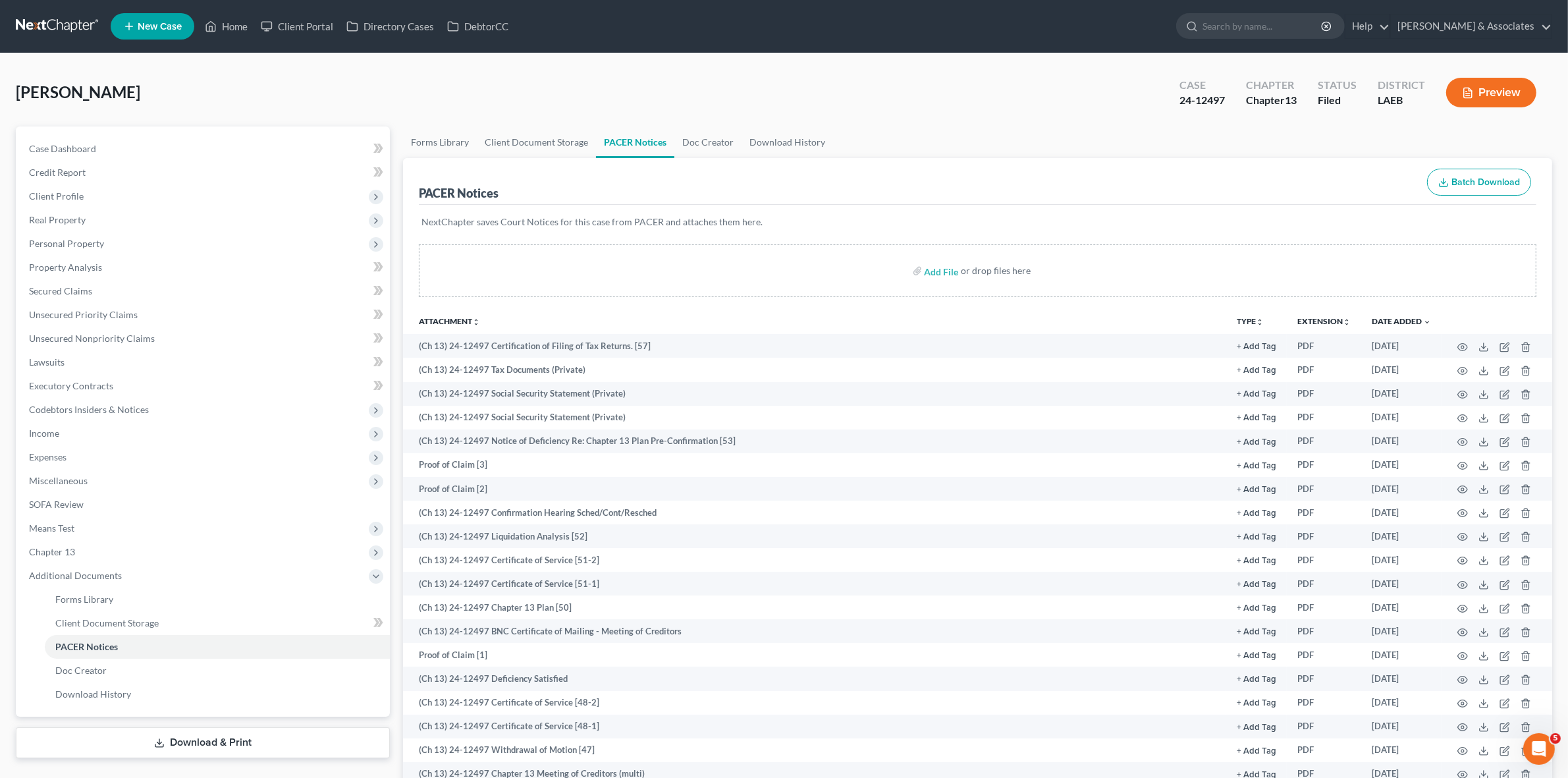
click at [336, 96] on div "Rodrigue, Roland Upgraded Case 24-12497 Chapter Chapter 13 Status Filed Distric…" at bounding box center [783, 98] width 1536 height 57
click at [47, 148] on span "Case Dashboard" at bounding box center [62, 148] width 67 height 11
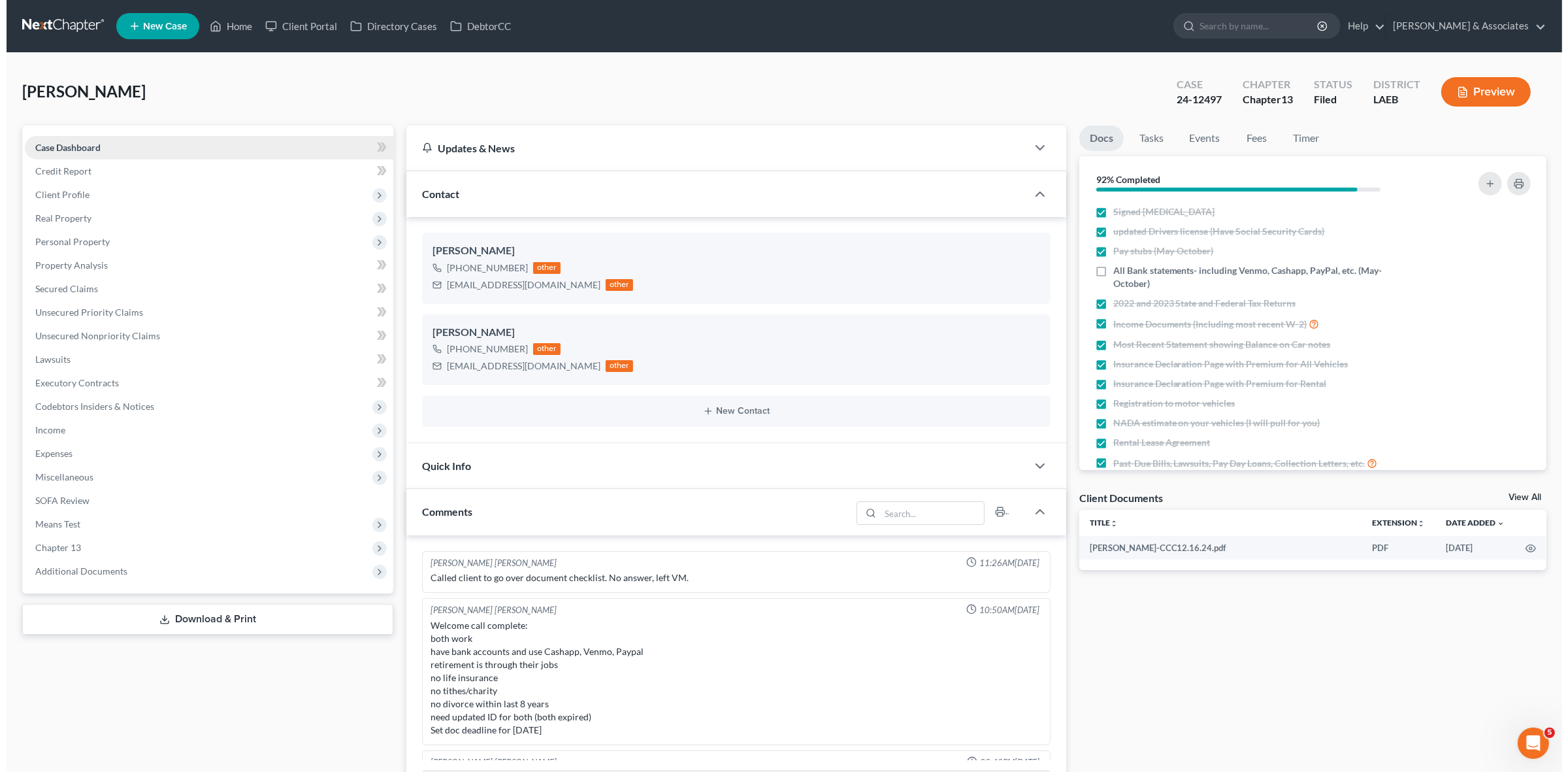
scroll to position [2746, 0]
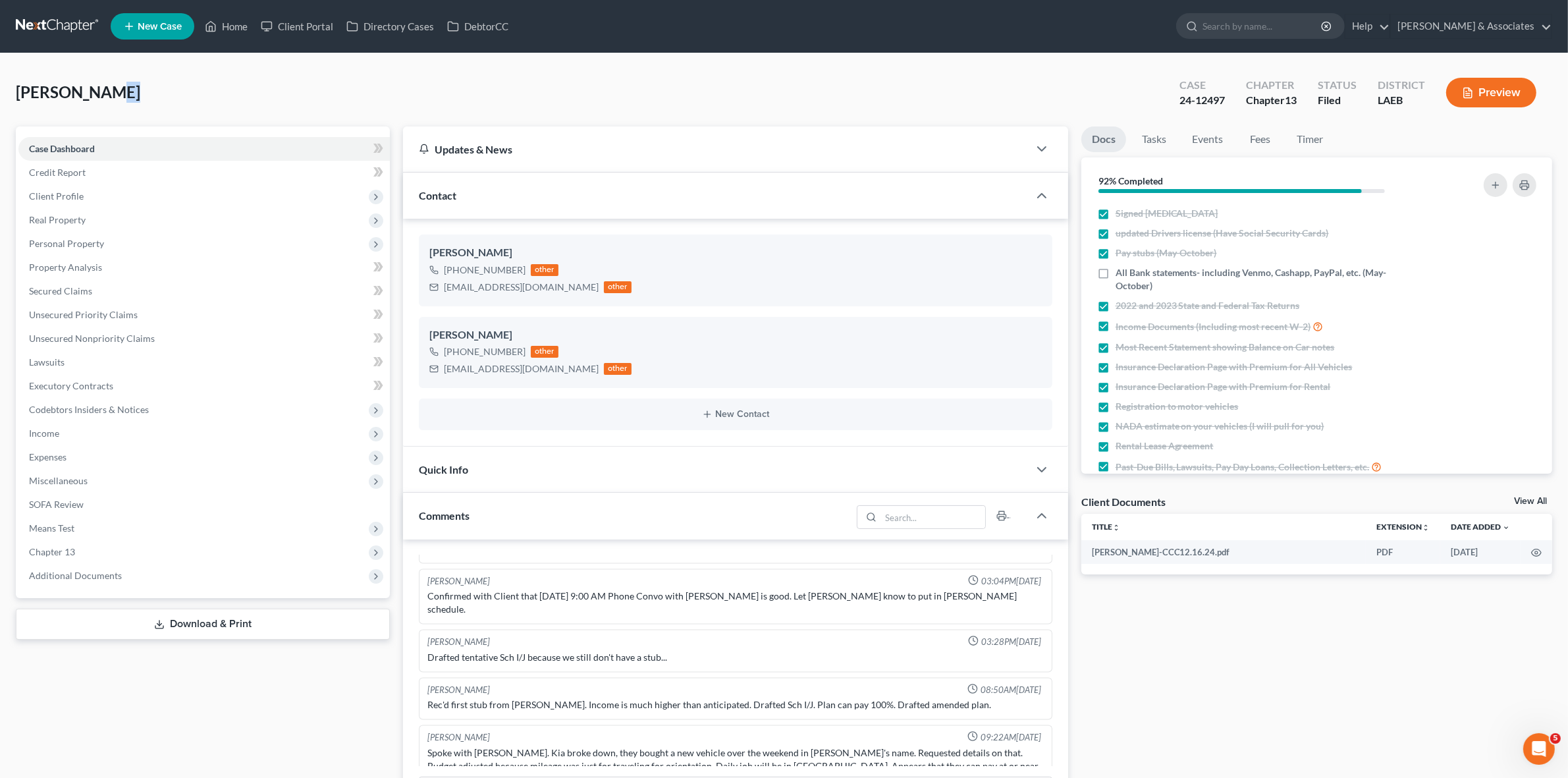
drag, startPoint x: 104, startPoint y: 74, endPoint x: 133, endPoint y: 87, distance: 31.8
click at [113, 76] on div "Rodrigue, Roland Upgraded Case 24-12497 Chapter Chapter 13 Status Filed Distric…" at bounding box center [783, 98] width 1536 height 57
click at [290, 580] on span "Additional Documents" at bounding box center [203, 575] width 371 height 23
click at [291, 650] on link "PACER Notices" at bounding box center [217, 646] width 345 height 23
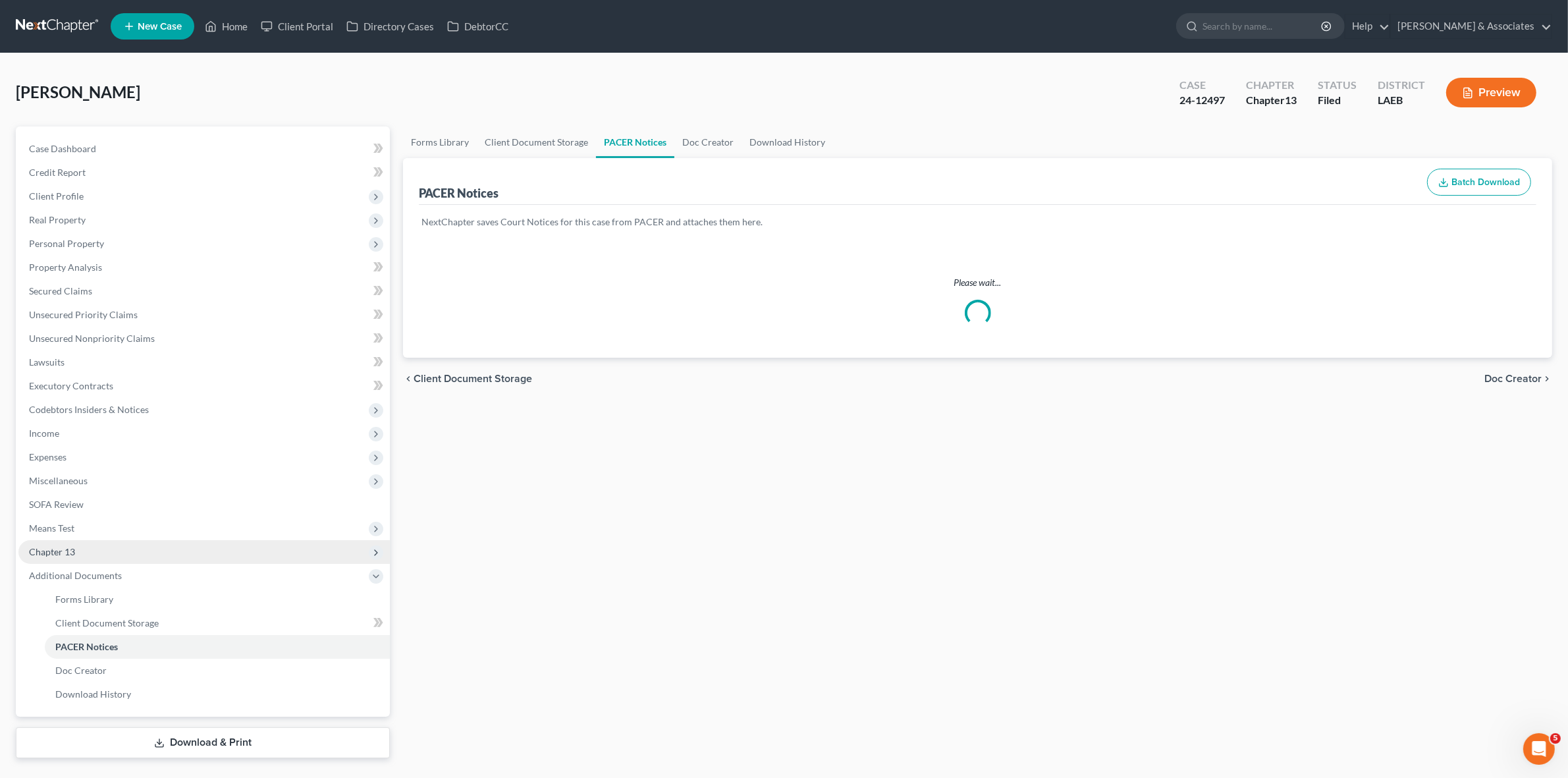
click at [228, 547] on span "Chapter 13" at bounding box center [203, 551] width 371 height 23
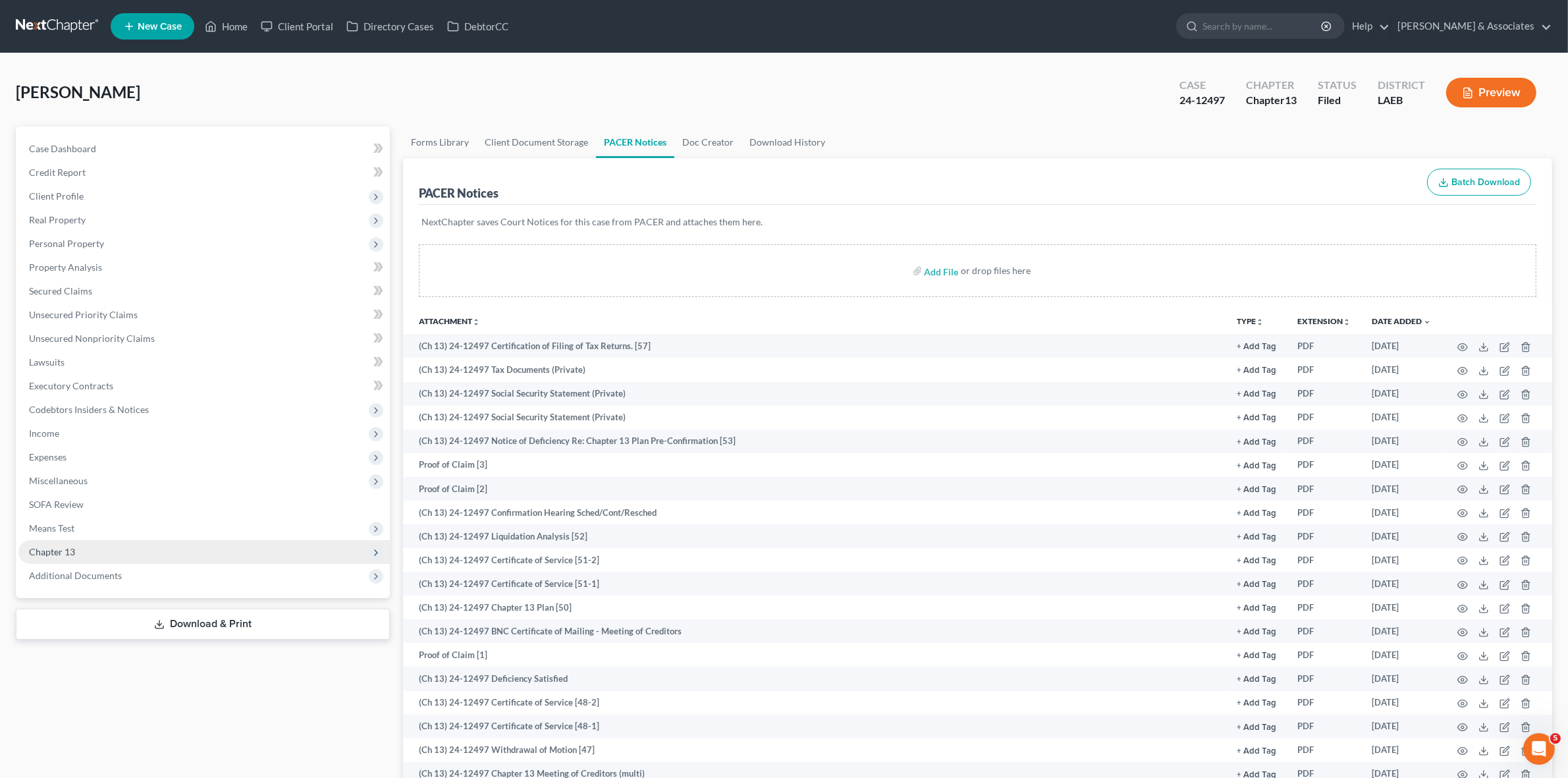
click at [379, 548] on icon at bounding box center [376, 553] width 10 height 10
click at [346, 594] on link "Chapter 13 Plan" at bounding box center [217, 599] width 345 height 23
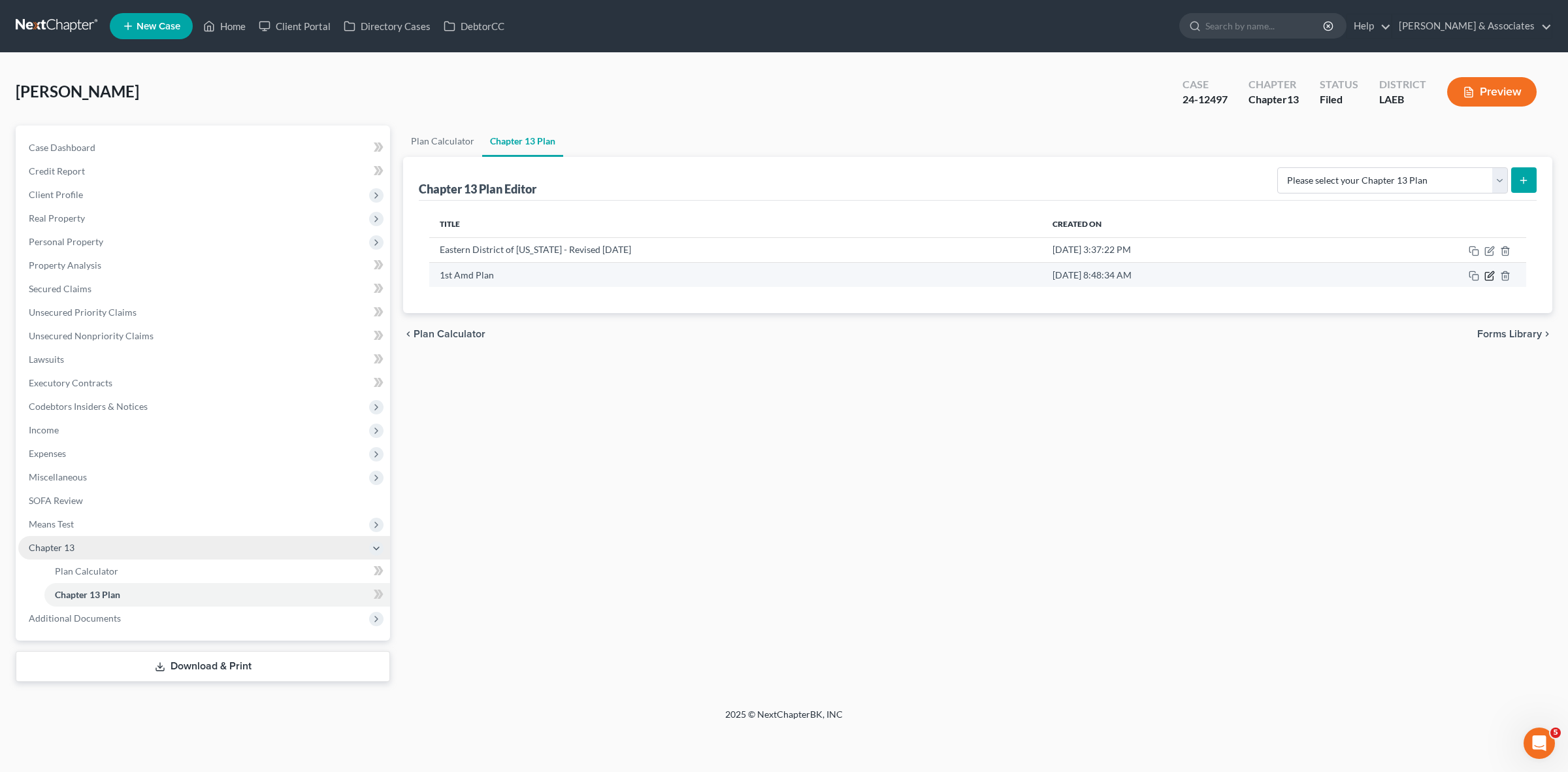
click at [1491, 274] on icon "button" at bounding box center [1490, 276] width 10 height 10
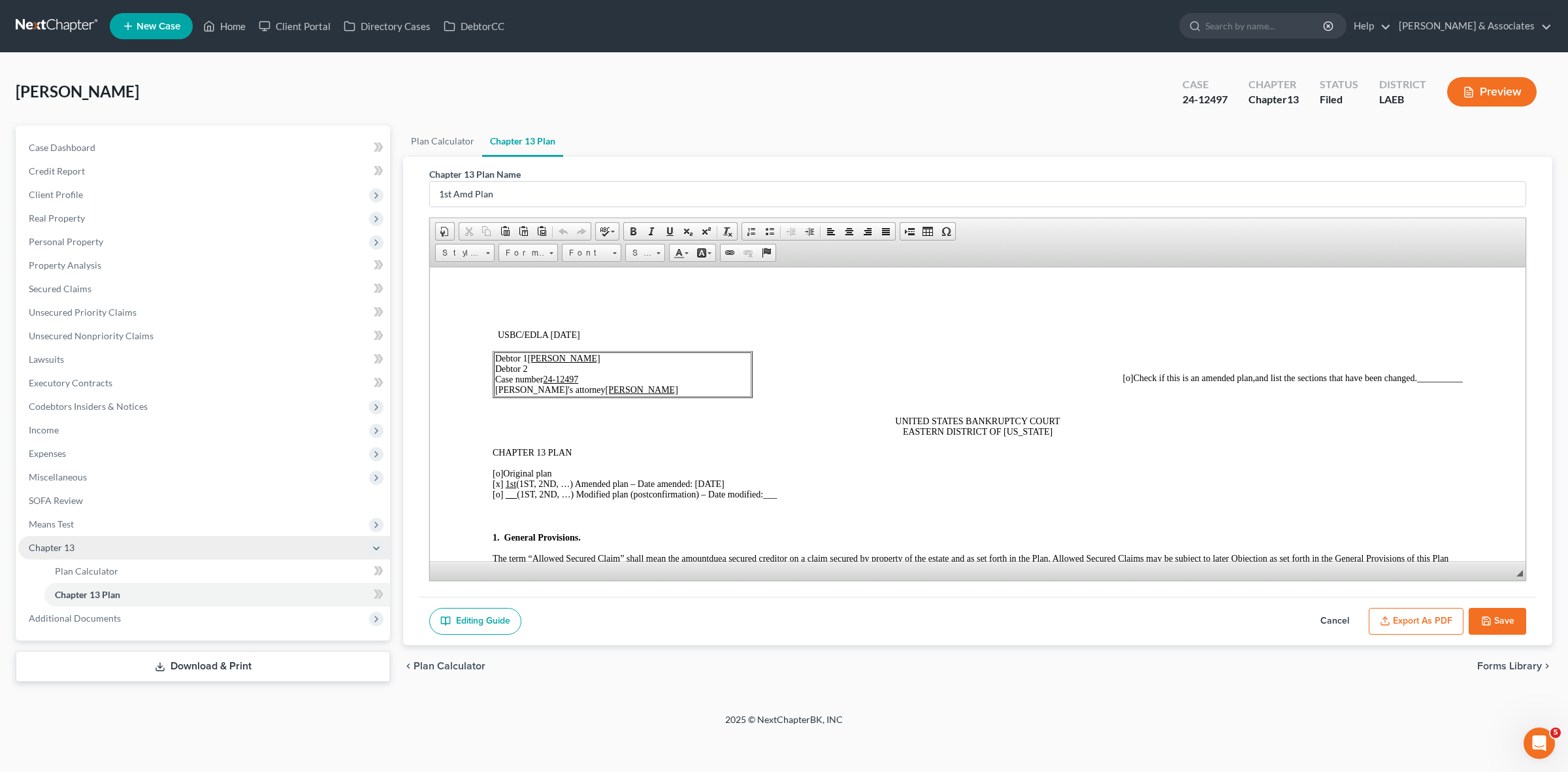
click at [1334, 614] on button "Cancel" at bounding box center [1334, 622] width 58 height 28
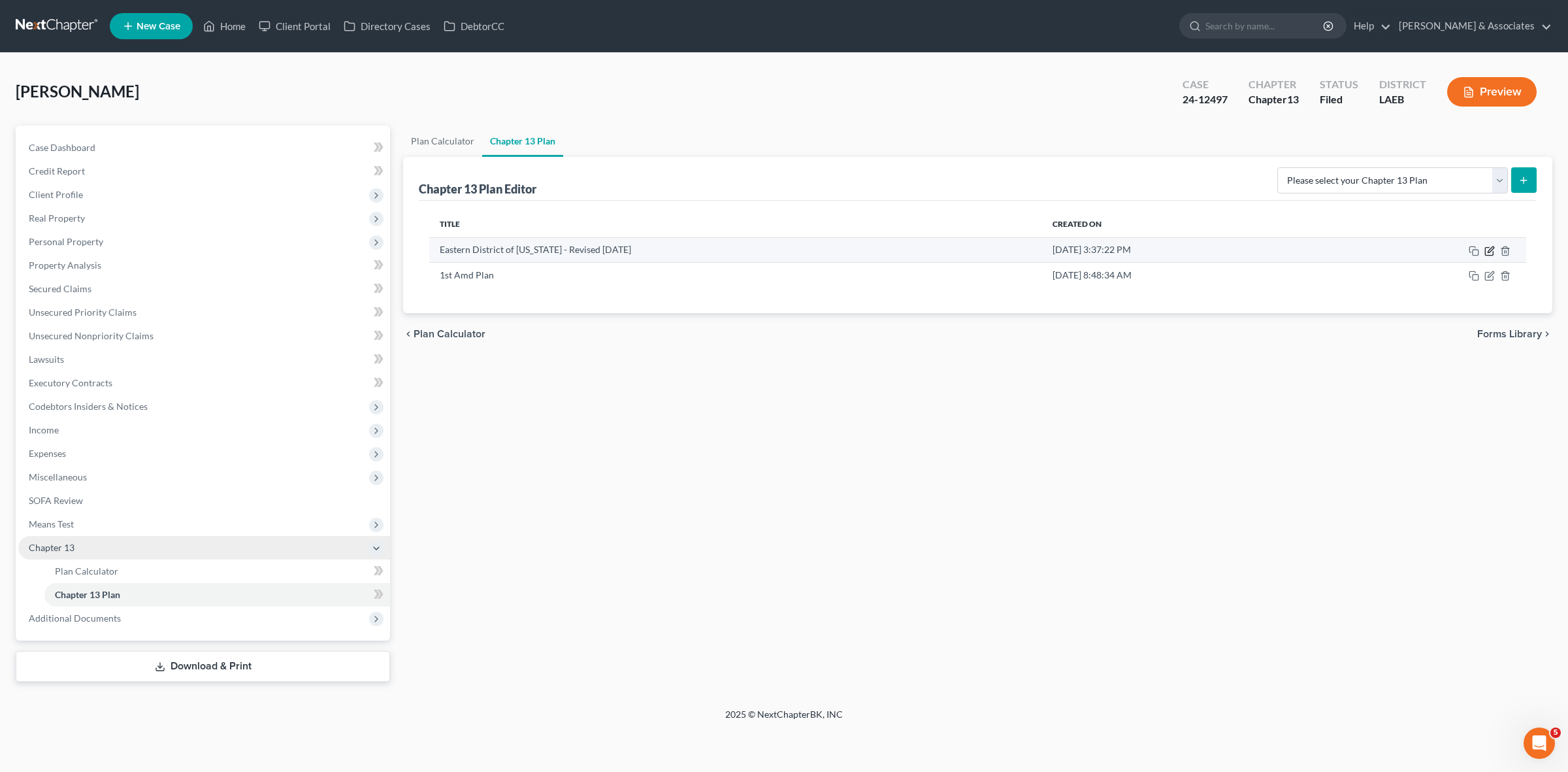
click at [1490, 249] on icon "button" at bounding box center [1490, 251] width 10 height 10
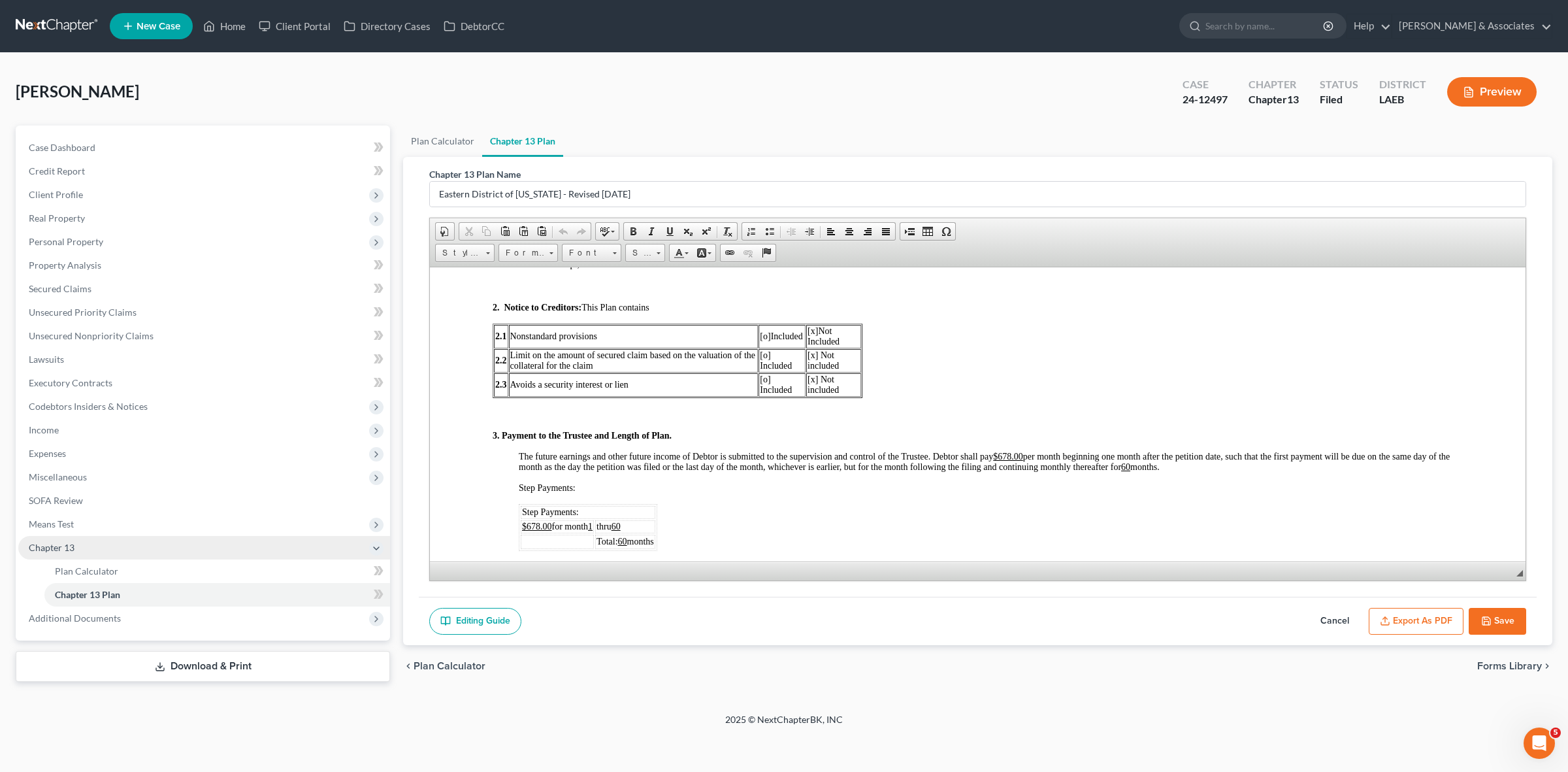
scroll to position [735, 0]
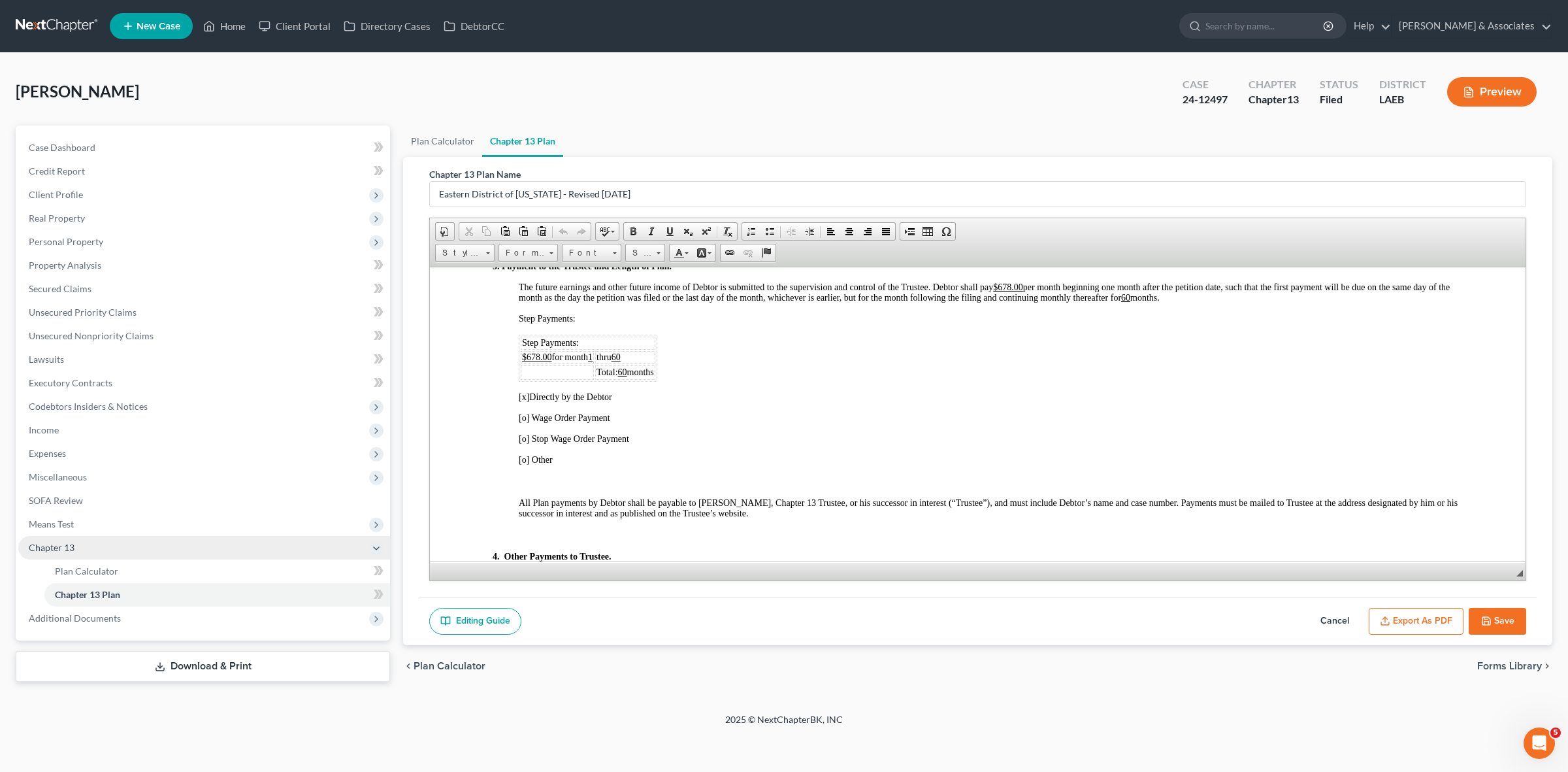
click at [1339, 618] on button "Cancel" at bounding box center [1334, 622] width 58 height 28
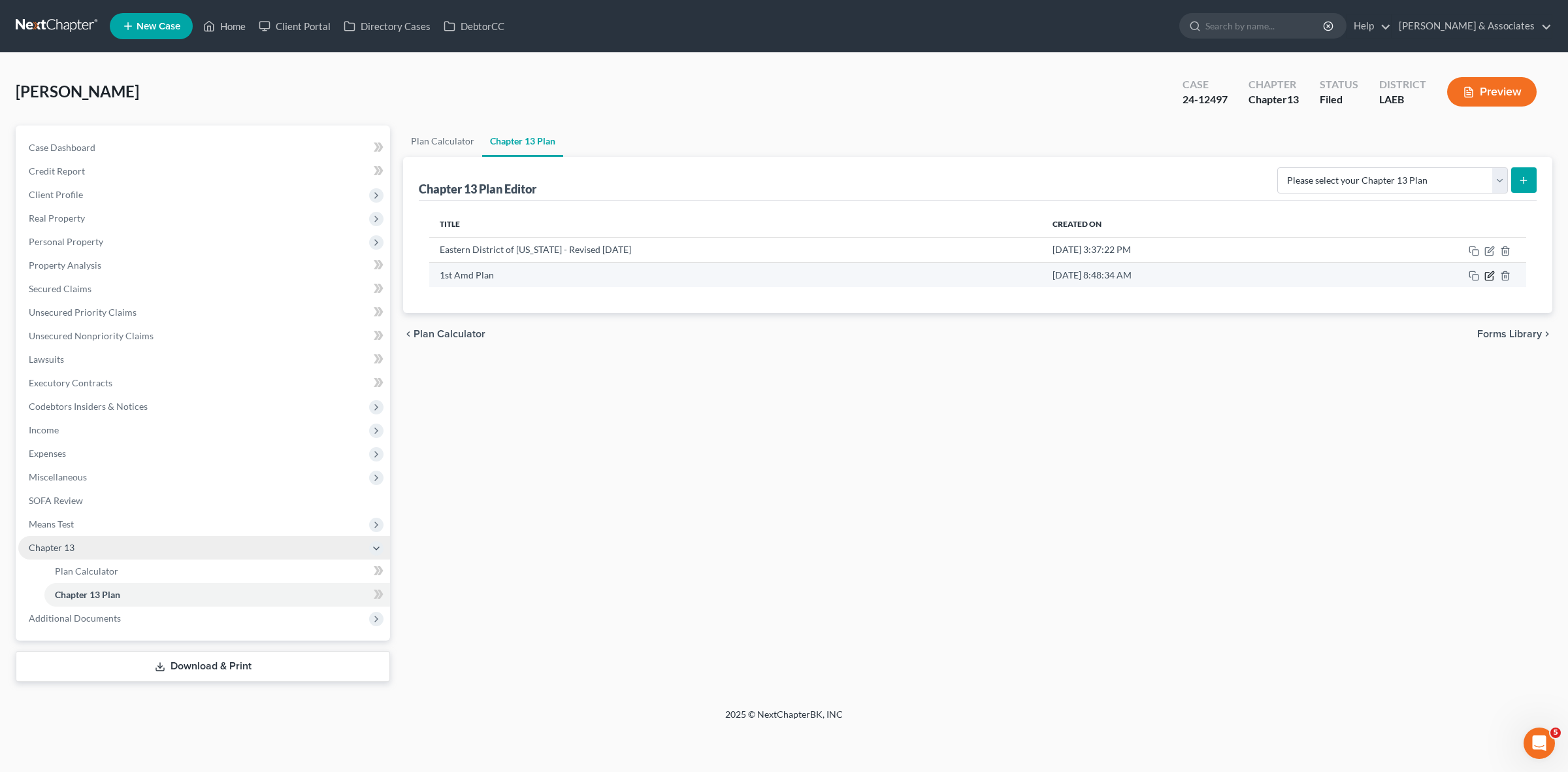
click at [1486, 276] on icon "button" at bounding box center [1490, 276] width 10 height 10
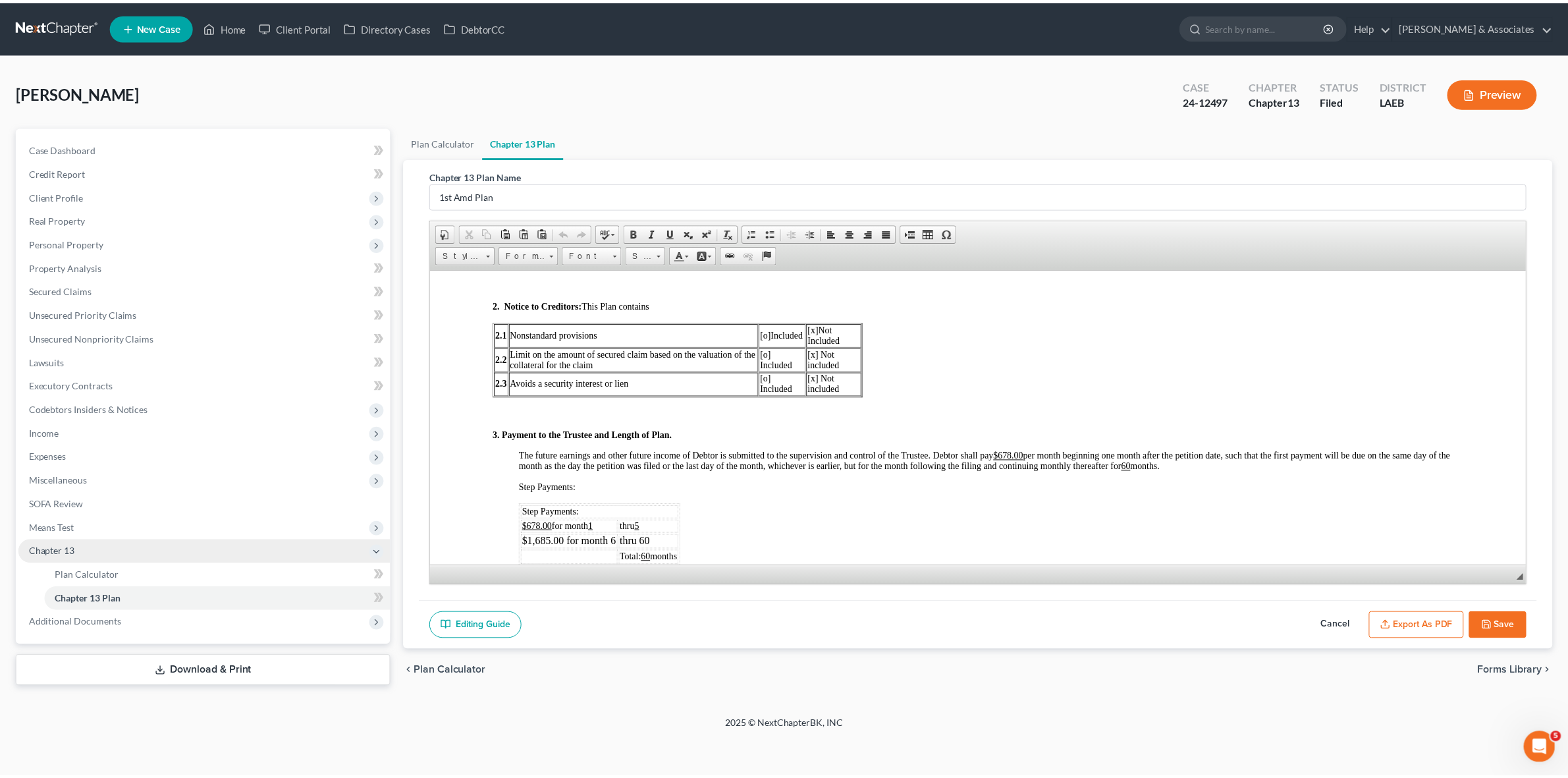
scroll to position [576, 0]
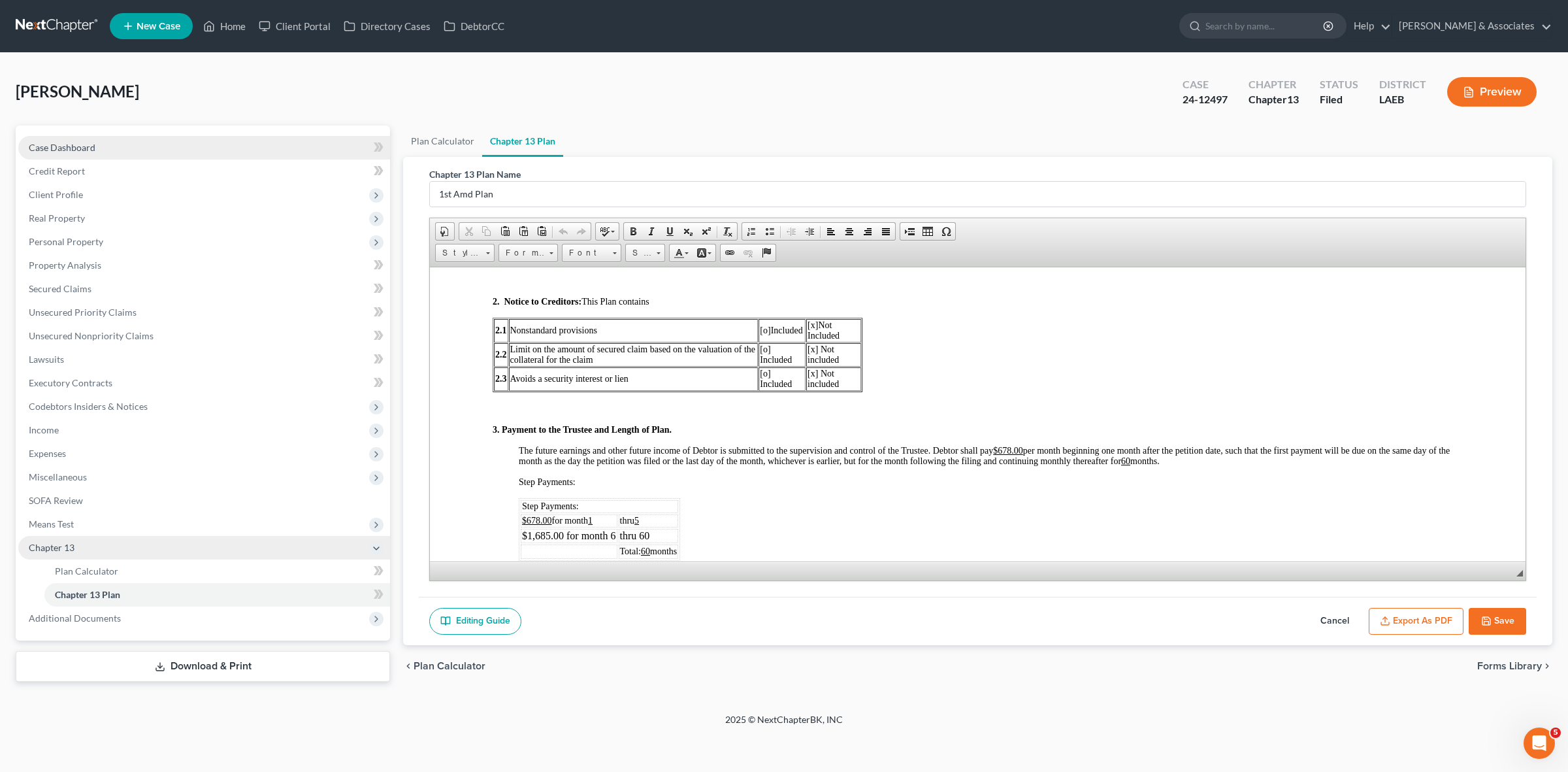
click at [252, 154] on link "Case Dashboard" at bounding box center [204, 147] width 372 height 23
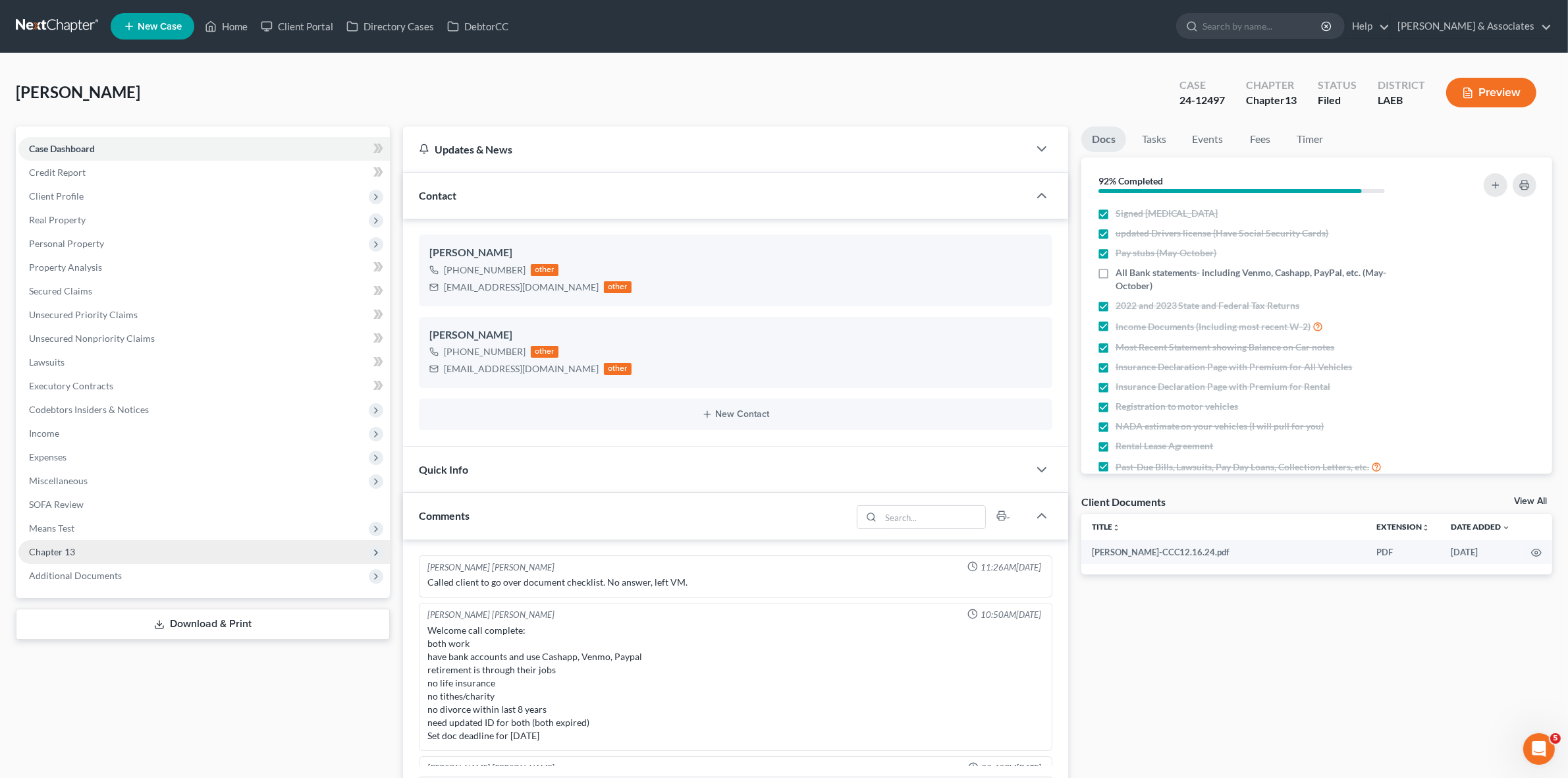
scroll to position [2768, 0]
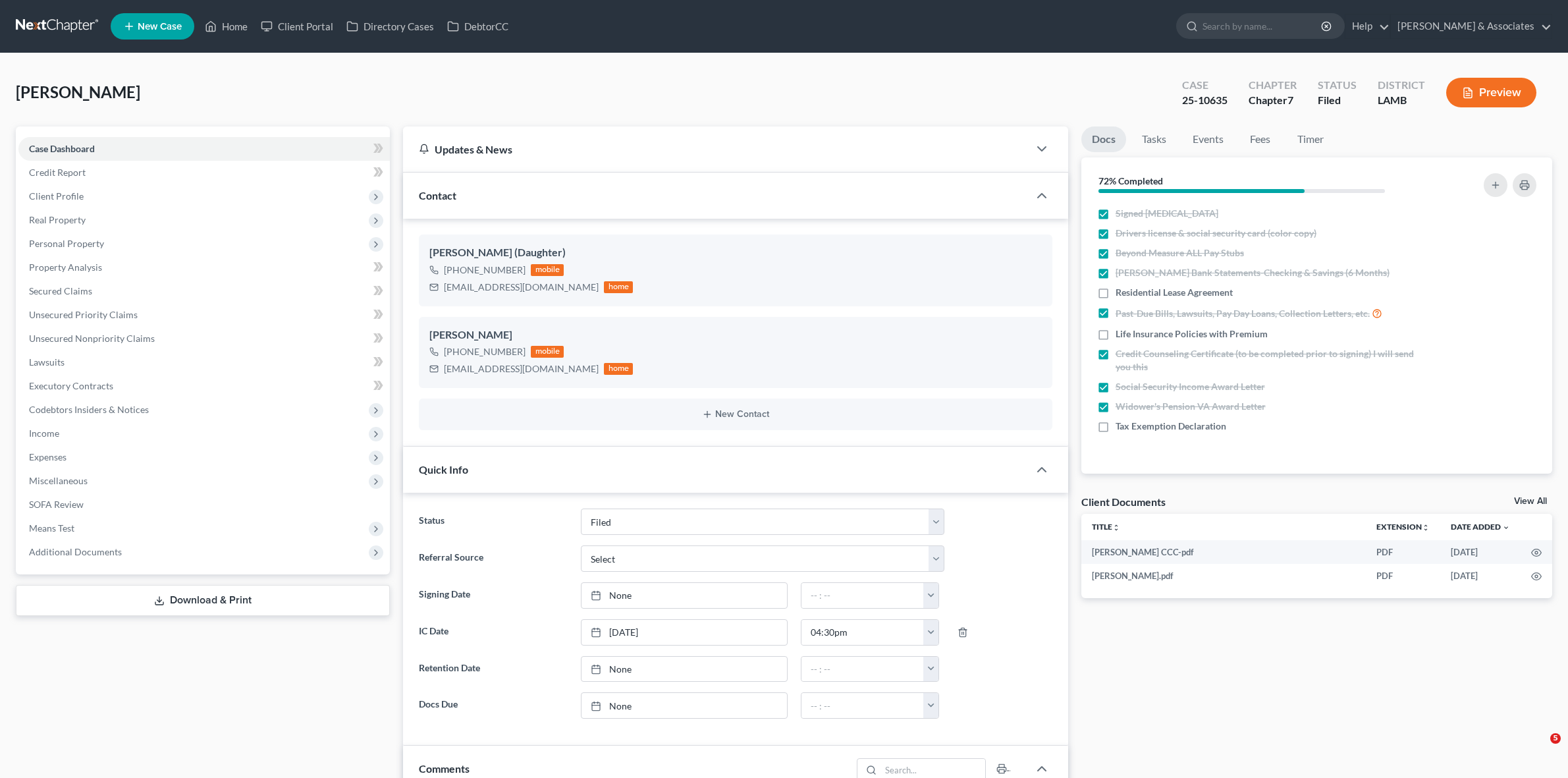
select select "8"
select select "0"
click at [192, 553] on span "Additional Documents" at bounding box center [203, 551] width 371 height 23
click at [189, 621] on link "PACER Notices" at bounding box center [217, 622] width 345 height 23
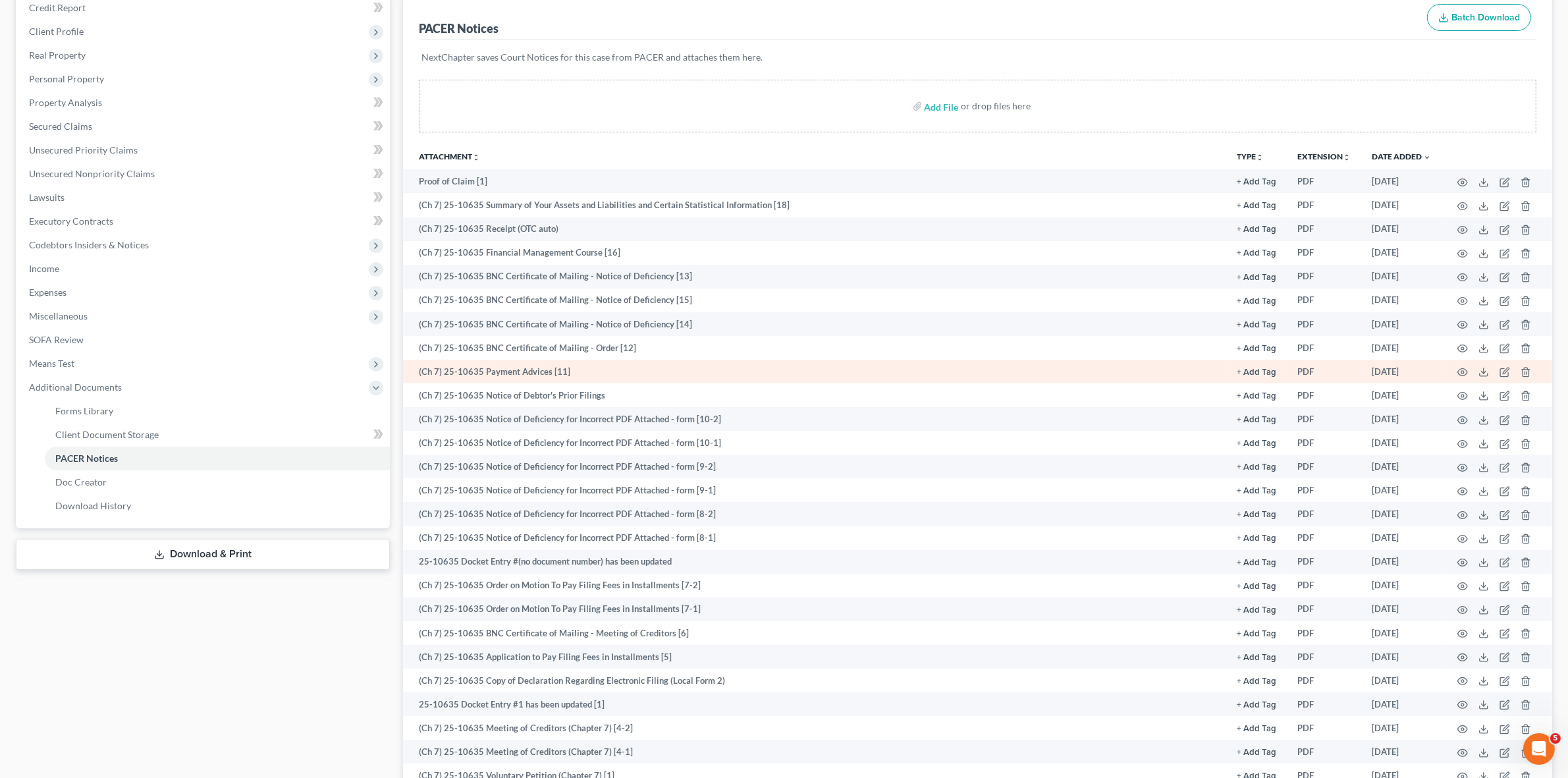
scroll to position [323, 0]
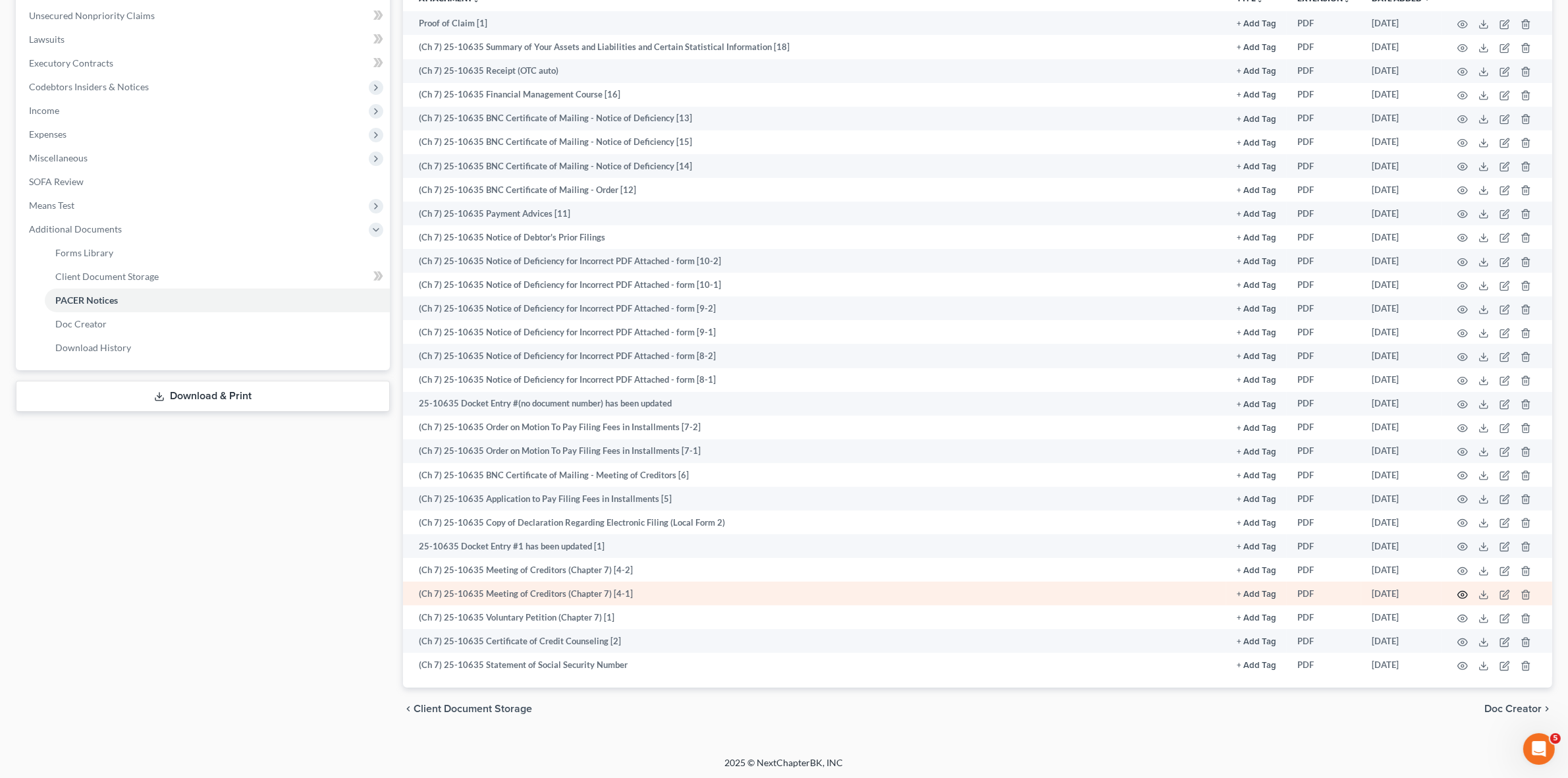
click at [1460, 589] on icon "button" at bounding box center [1463, 595] width 10 height 10
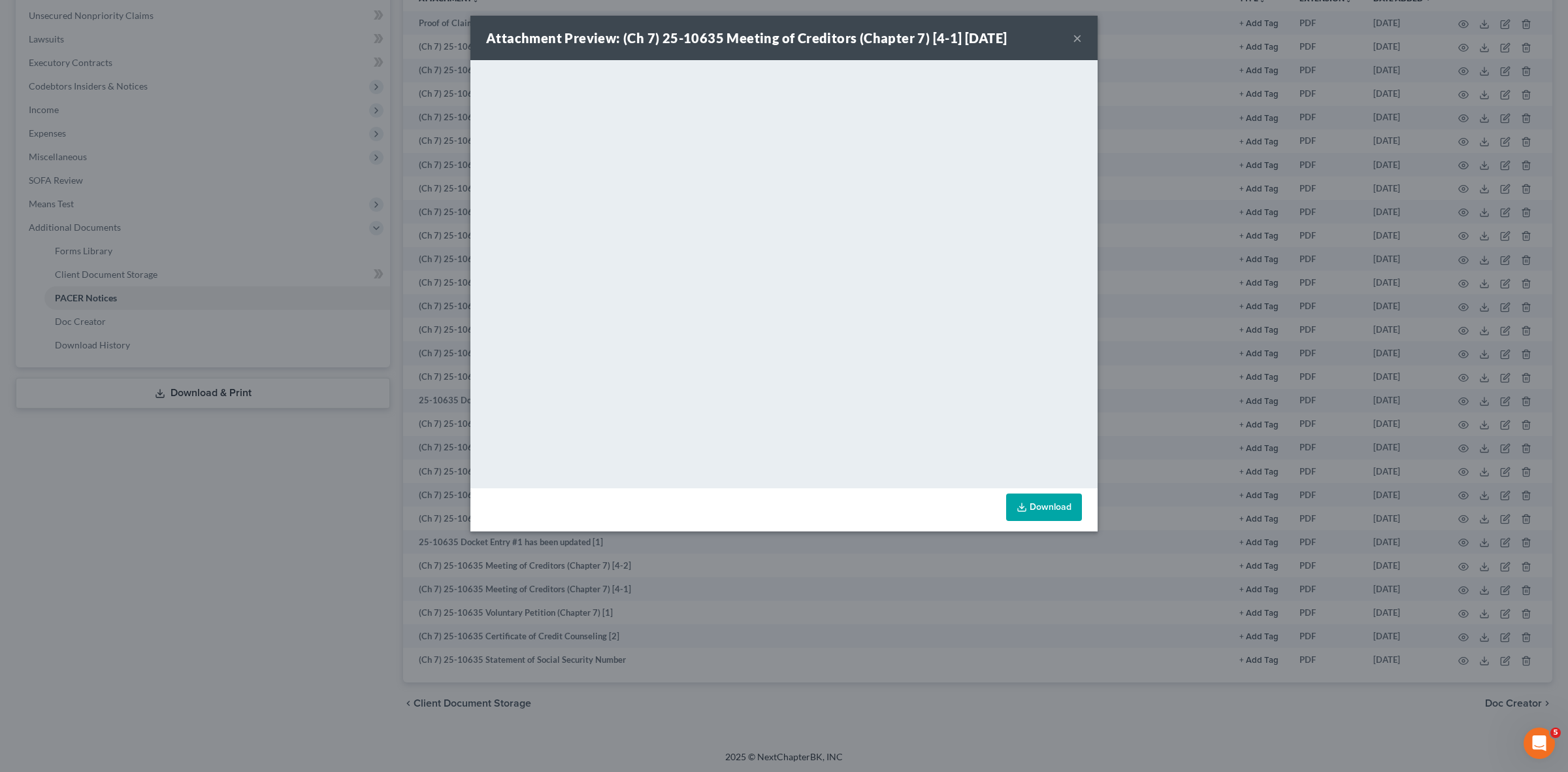
click at [167, 588] on div "Attachment Preview: (Ch 7) 25-10635 Meeting of Creditors (Chapter 7) [4-1] 07/2…" at bounding box center [784, 386] width 1568 height 772
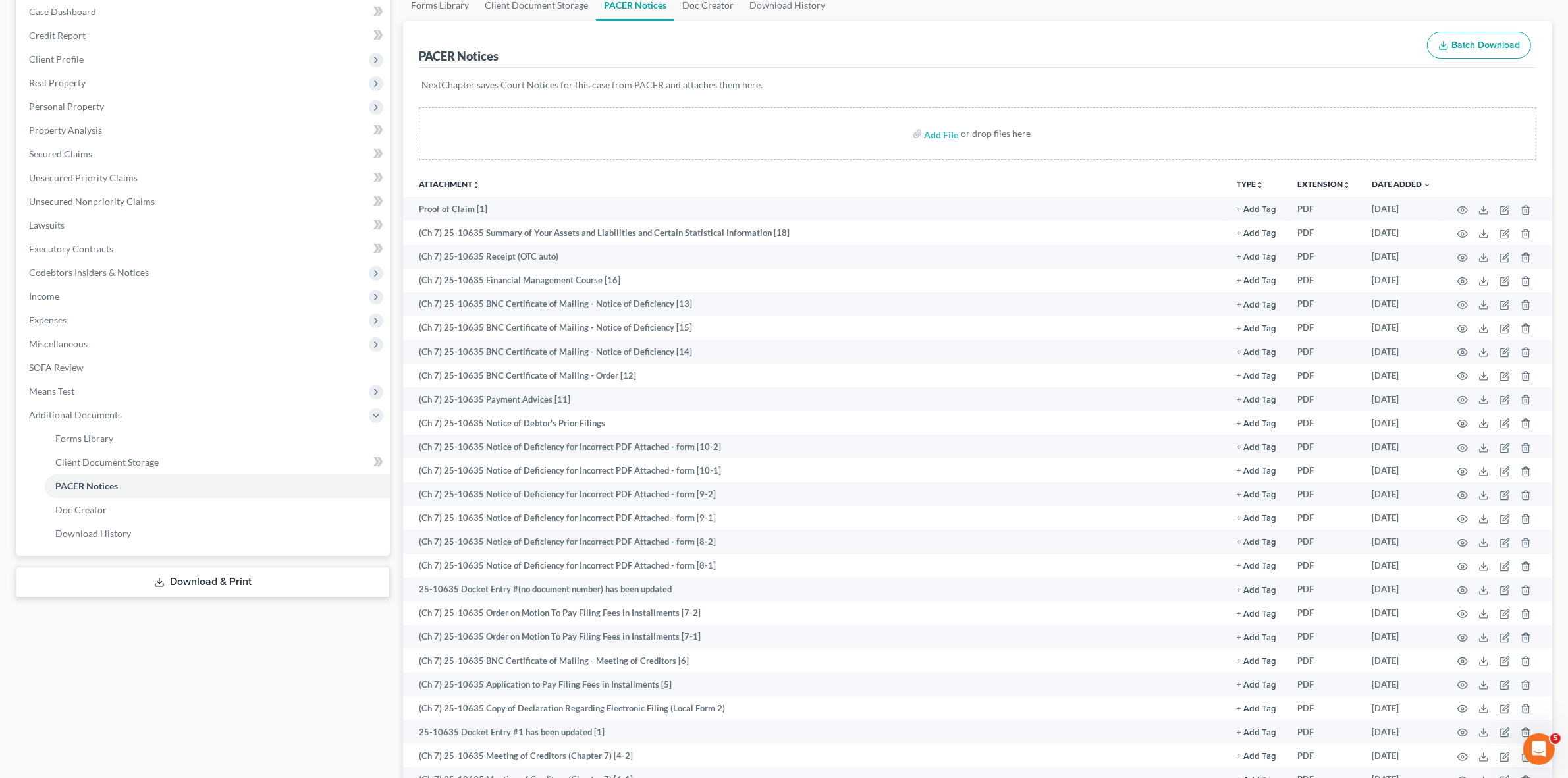
scroll to position [0, 0]
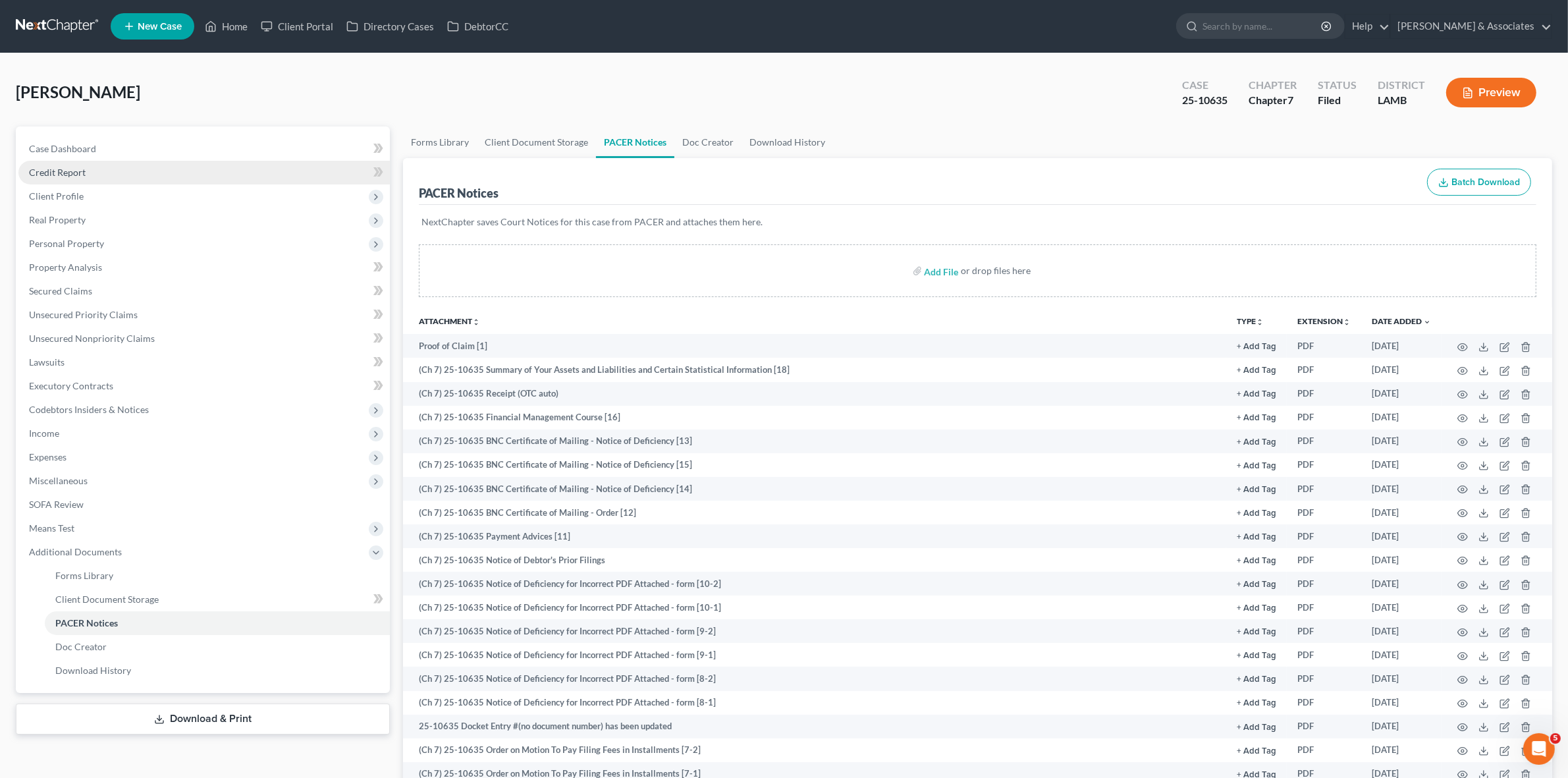
click at [228, 181] on link "Credit Report" at bounding box center [203, 172] width 371 height 23
click at [228, 192] on span "Client Profile" at bounding box center [203, 196] width 371 height 23
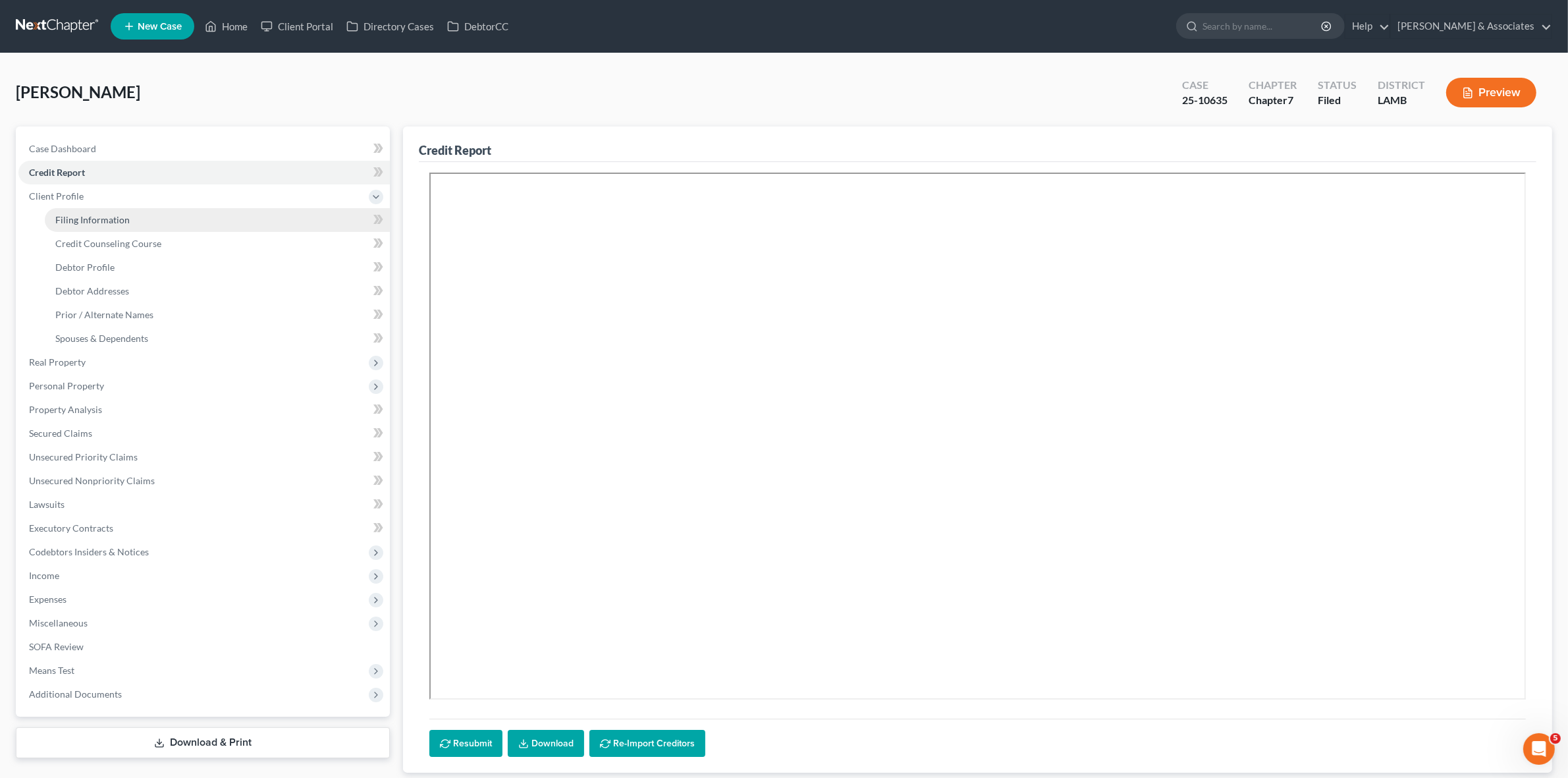
click at [230, 216] on link "Filing Information" at bounding box center [217, 219] width 345 height 23
select select "1"
select select "0"
select select "19"
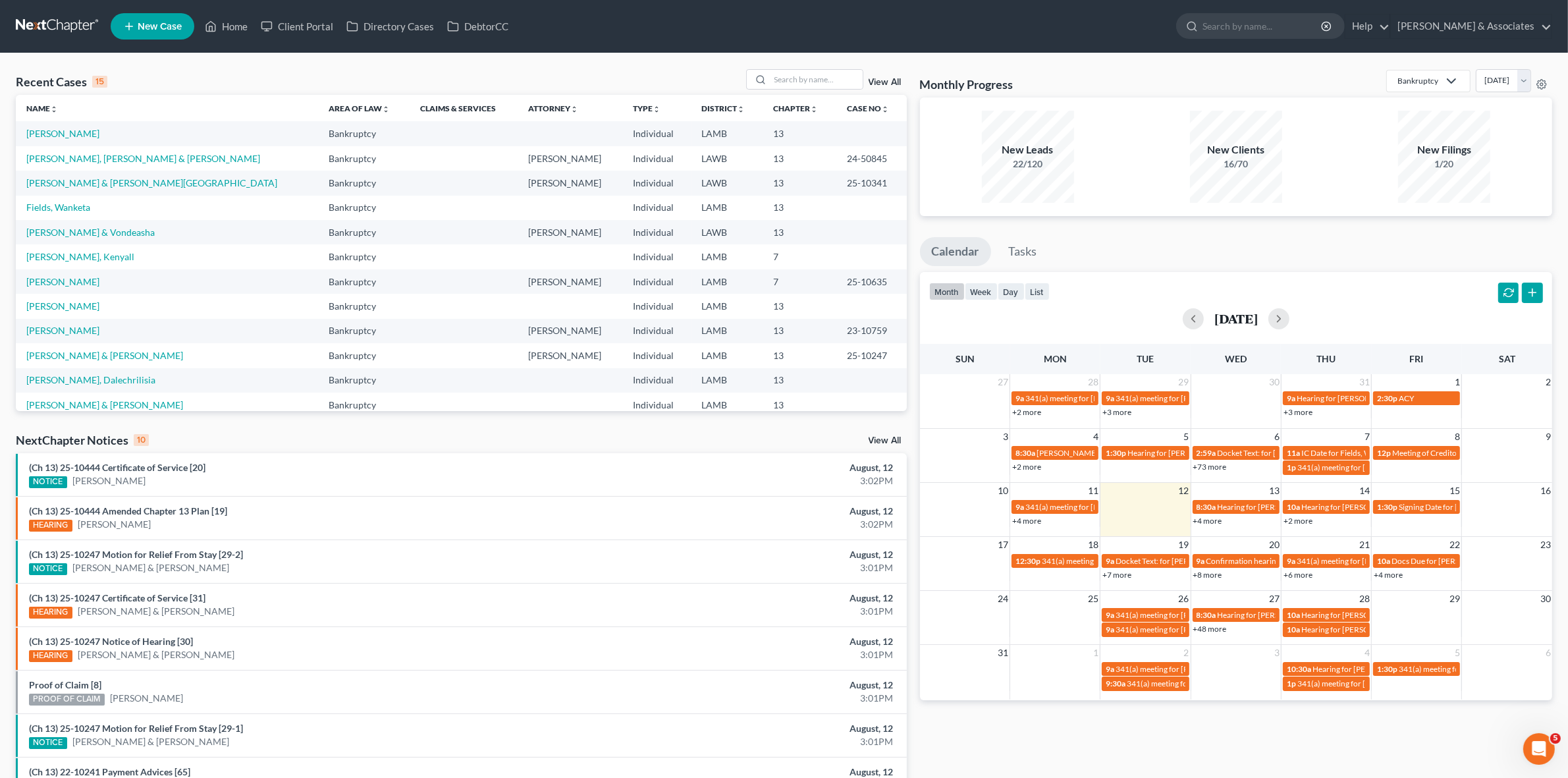
click at [1253, 732] on div "Monthly Progress Bankruptcy Bankruptcy Business Formation and Planning Collecti…" at bounding box center [1236, 489] width 645 height 839
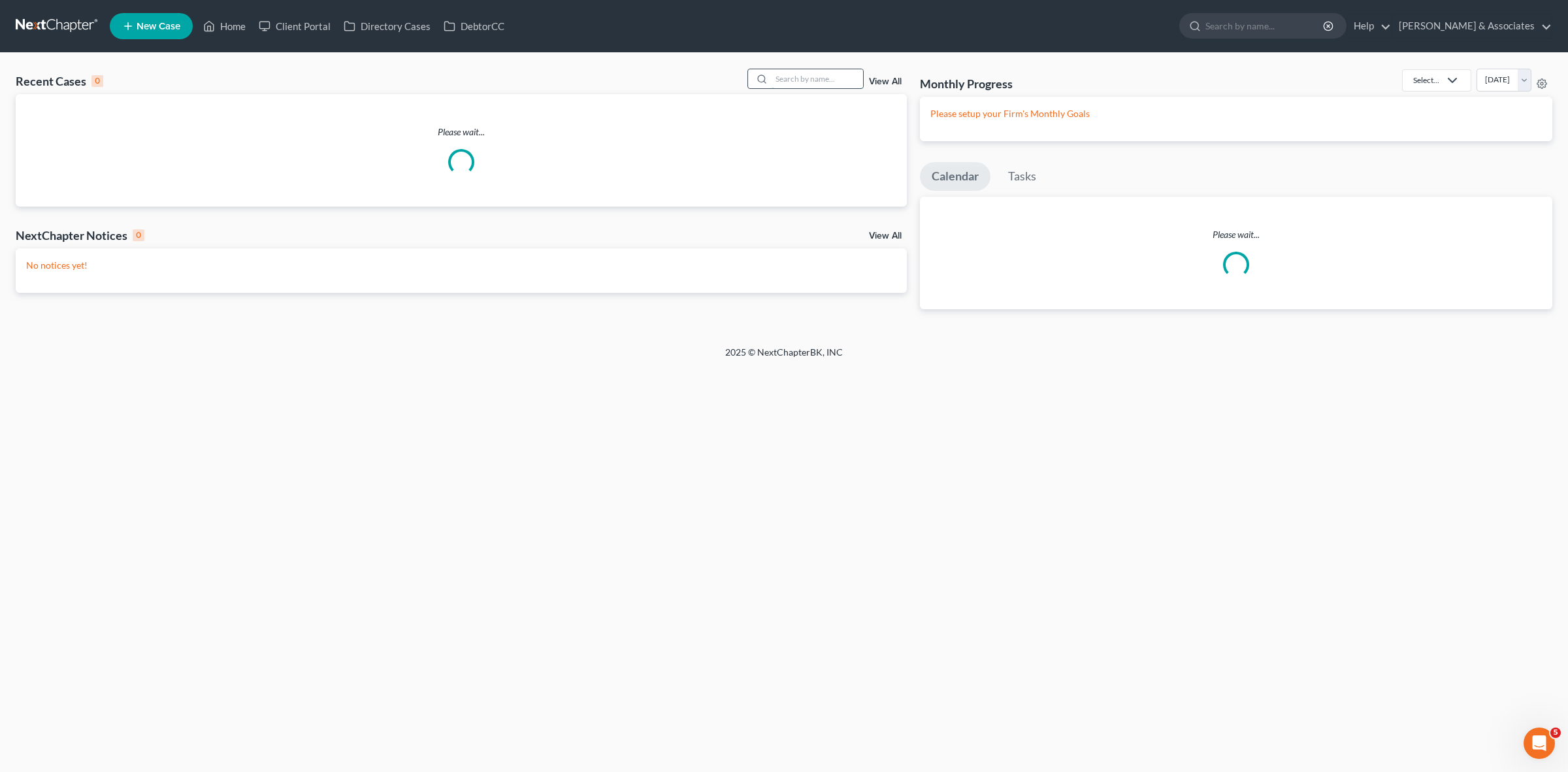
click at [813, 82] on input "search" at bounding box center [818, 78] width 91 height 19
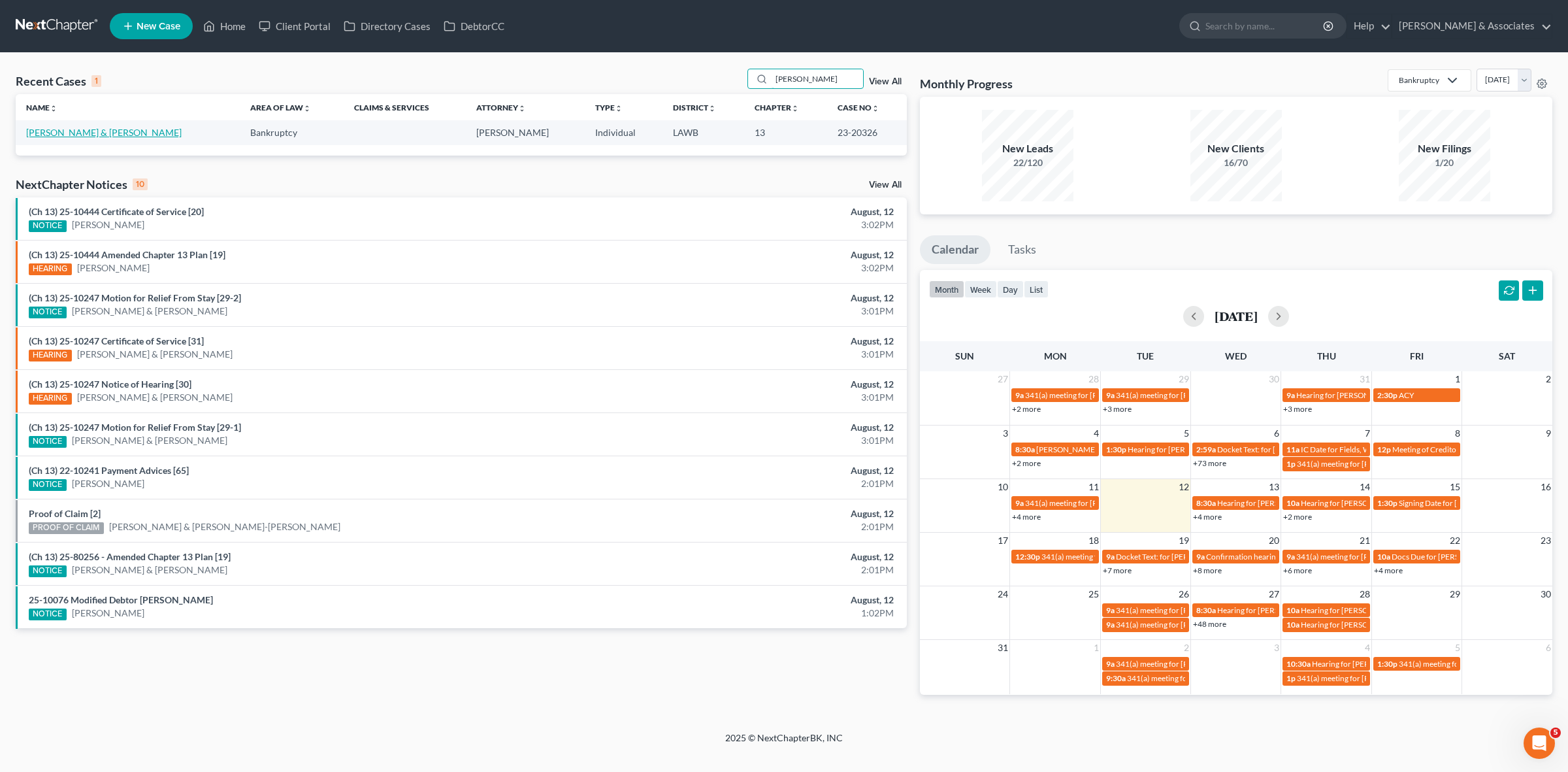
type input "[PERSON_NAME]"
click at [38, 133] on link "[PERSON_NAME] & [PERSON_NAME]" at bounding box center [103, 132] width 155 height 11
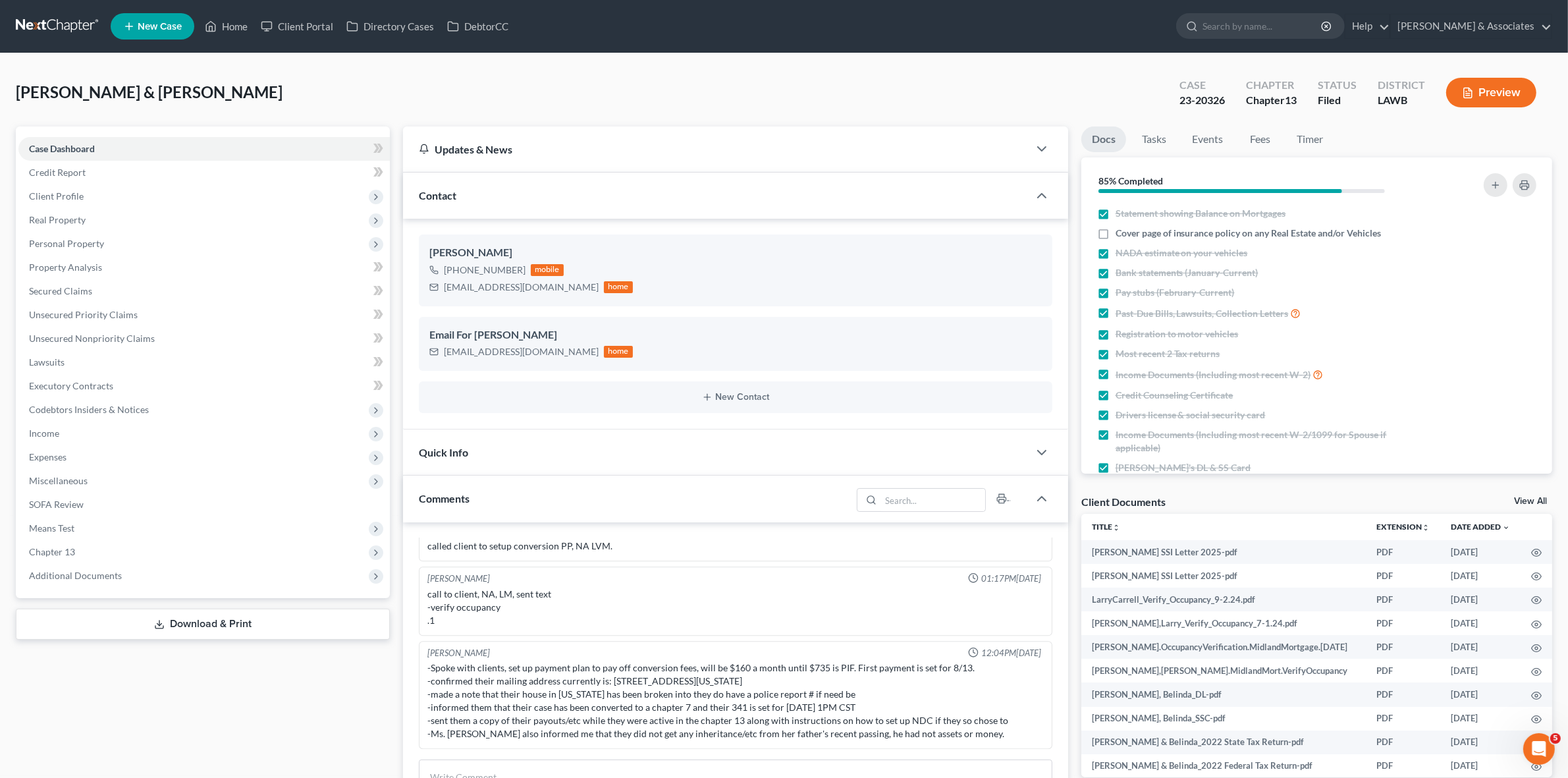
scroll to position [113, 0]
